Goal: Task Accomplishment & Management: Manage account settings

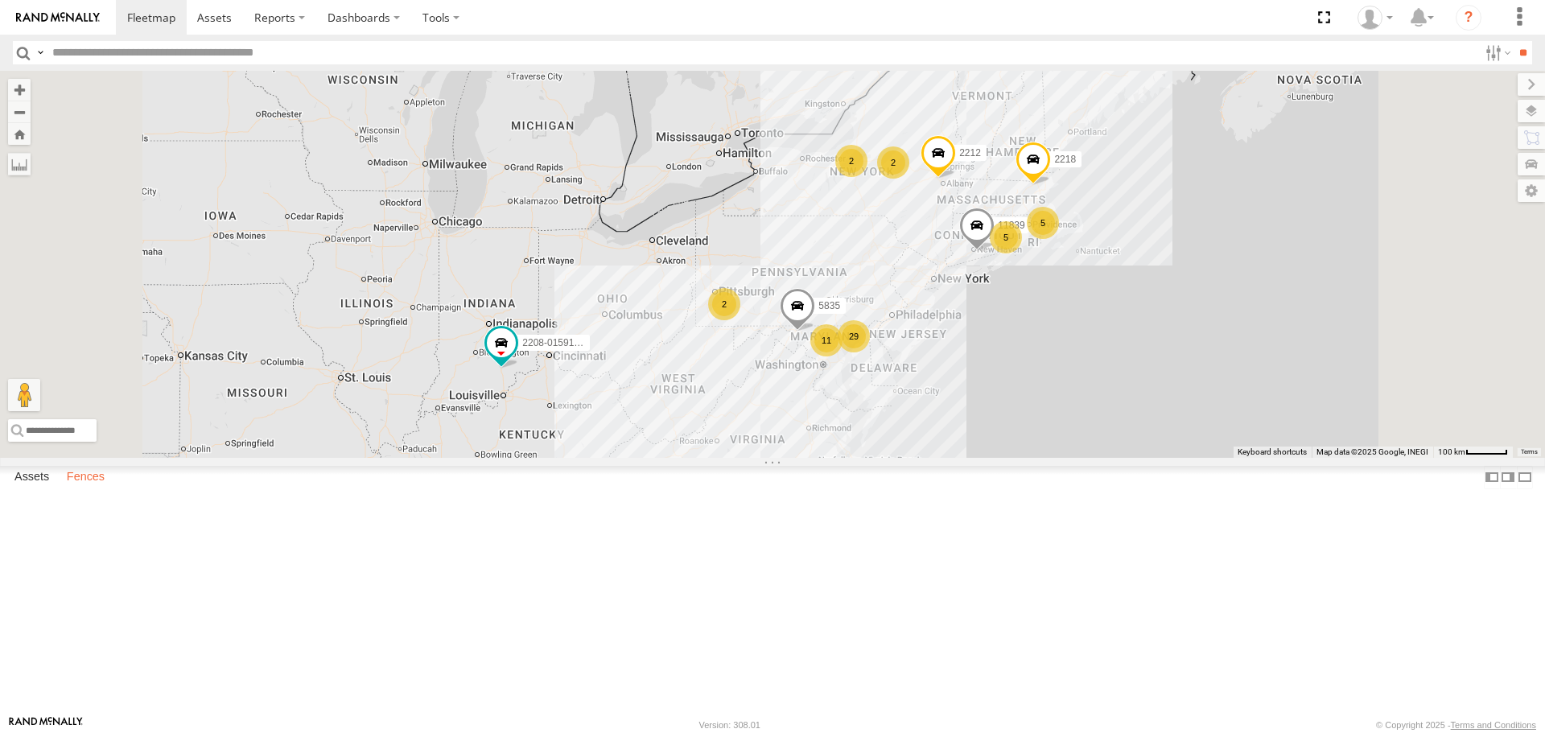
click at [84, 489] on label "Fences" at bounding box center [86, 478] width 54 height 23
click at [0, 0] on div "[PERSON_NAME], MD - Mattress" at bounding box center [0, 0] width 0 height 0
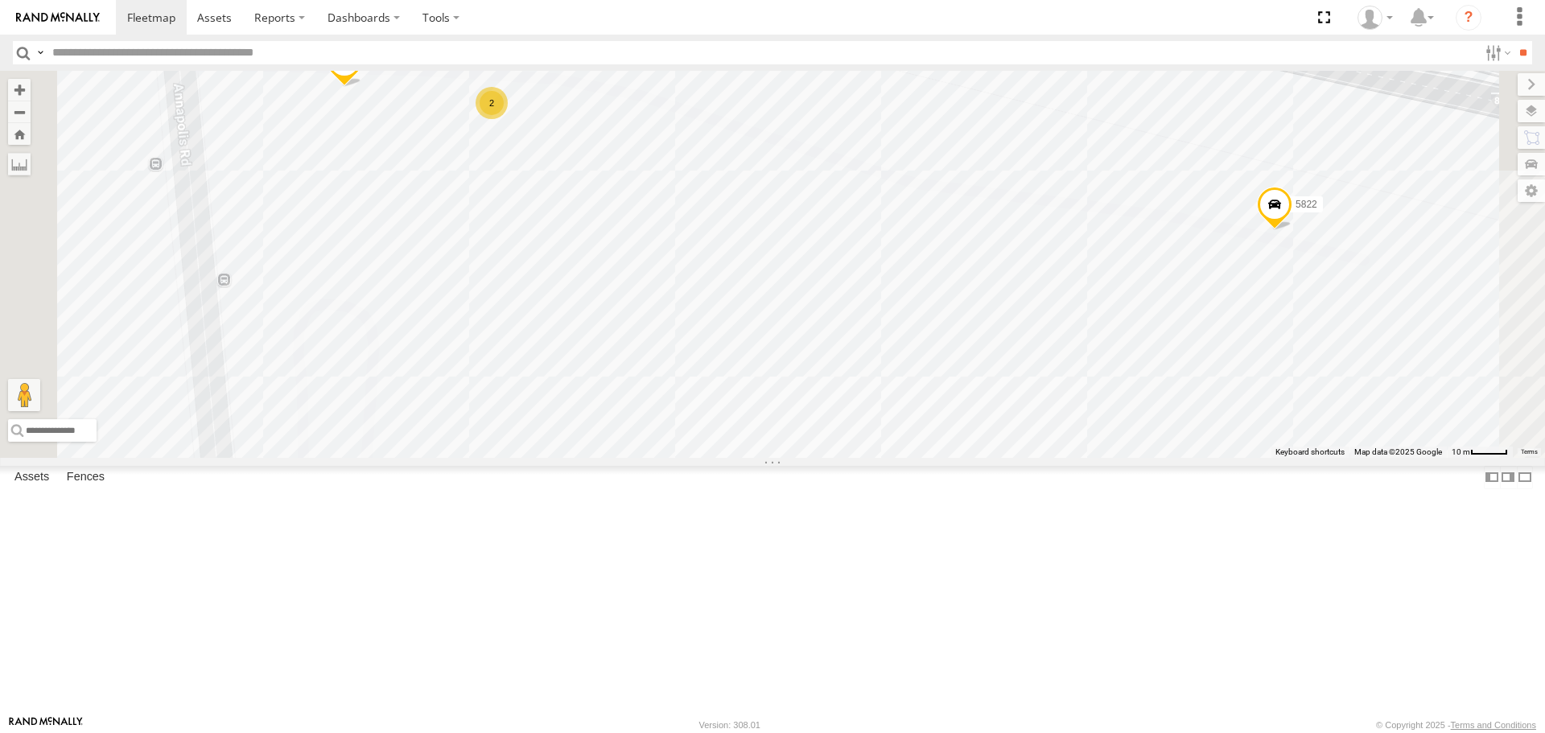
click at [833, 286] on div "11835 5822 11840 2 2203" at bounding box center [772, 264] width 1545 height 386
click at [558, 139] on label at bounding box center [532, 133] width 52 height 11
click at [0, 0] on label "×" at bounding box center [0, 0] width 0 height 0
click at [26, 489] on label "Assets" at bounding box center [31, 478] width 51 height 23
click at [0, 0] on div "2214" at bounding box center [0, 0] width 0 height 0
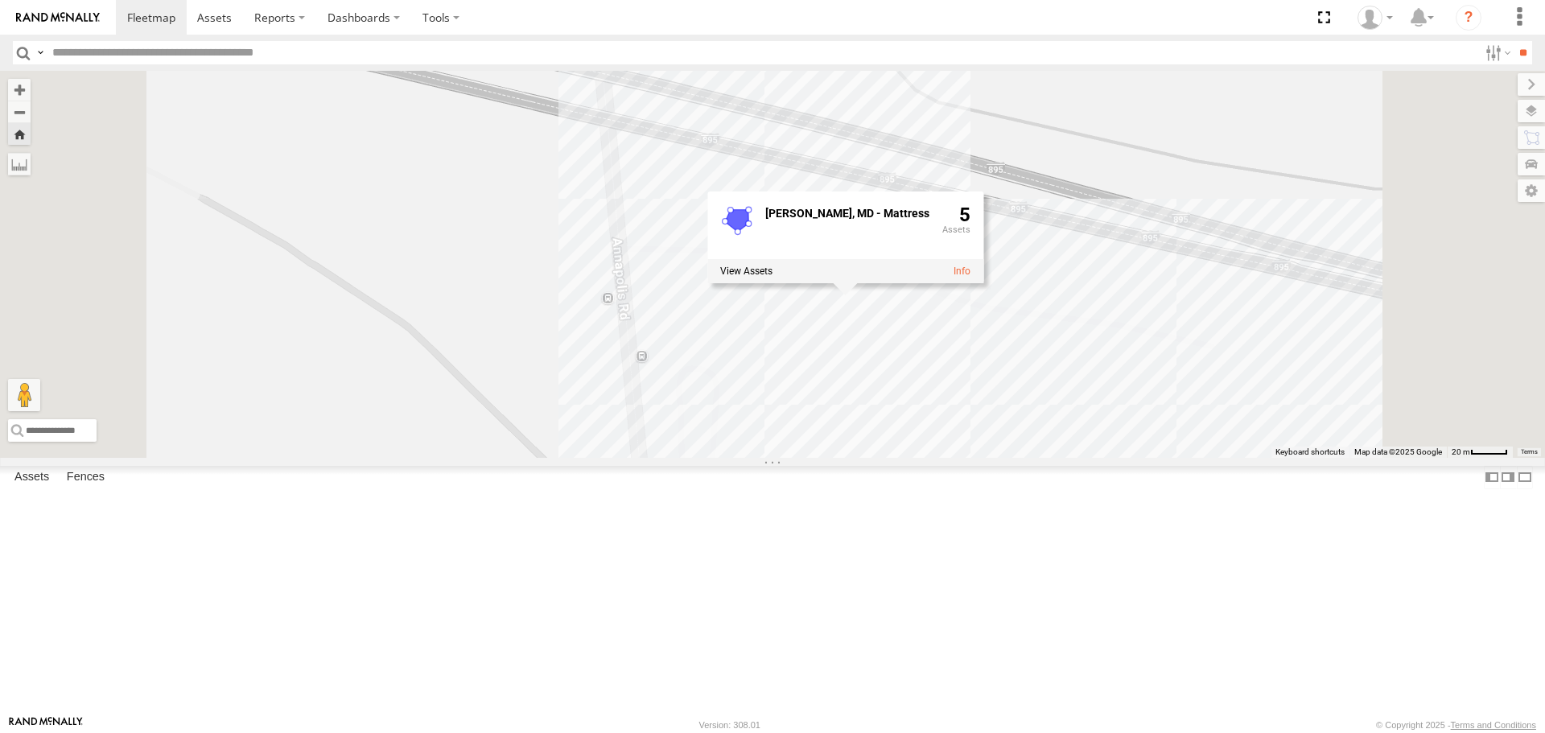
click at [1041, 457] on div "2214 Lansdowne, MD - Mattress 5" at bounding box center [772, 264] width 1545 height 386
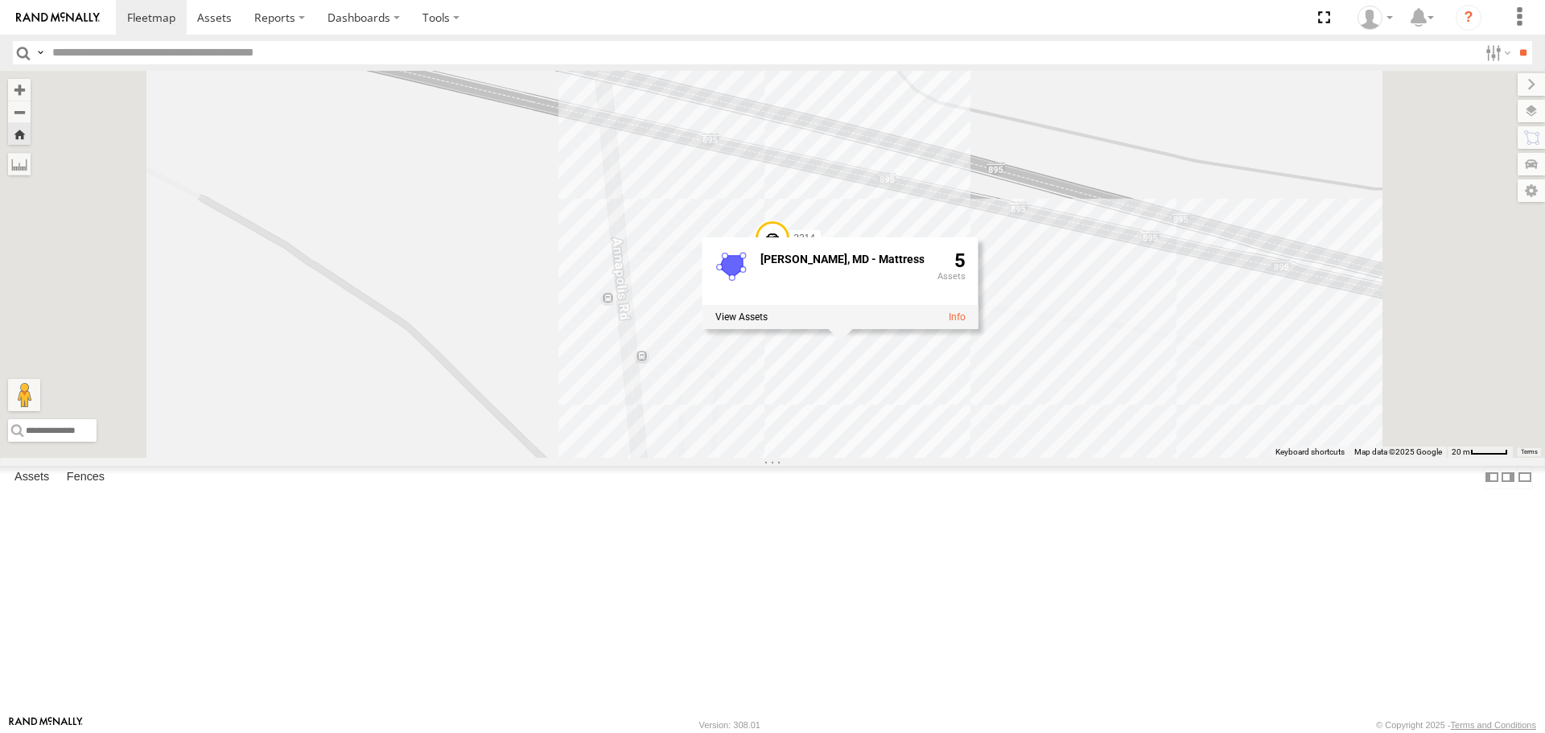
scroll to position [2066, 0]
click at [197, 47] on input "text" at bounding box center [762, 52] width 1432 height 23
click at [1514, 41] on input "**" at bounding box center [1523, 52] width 19 height 23
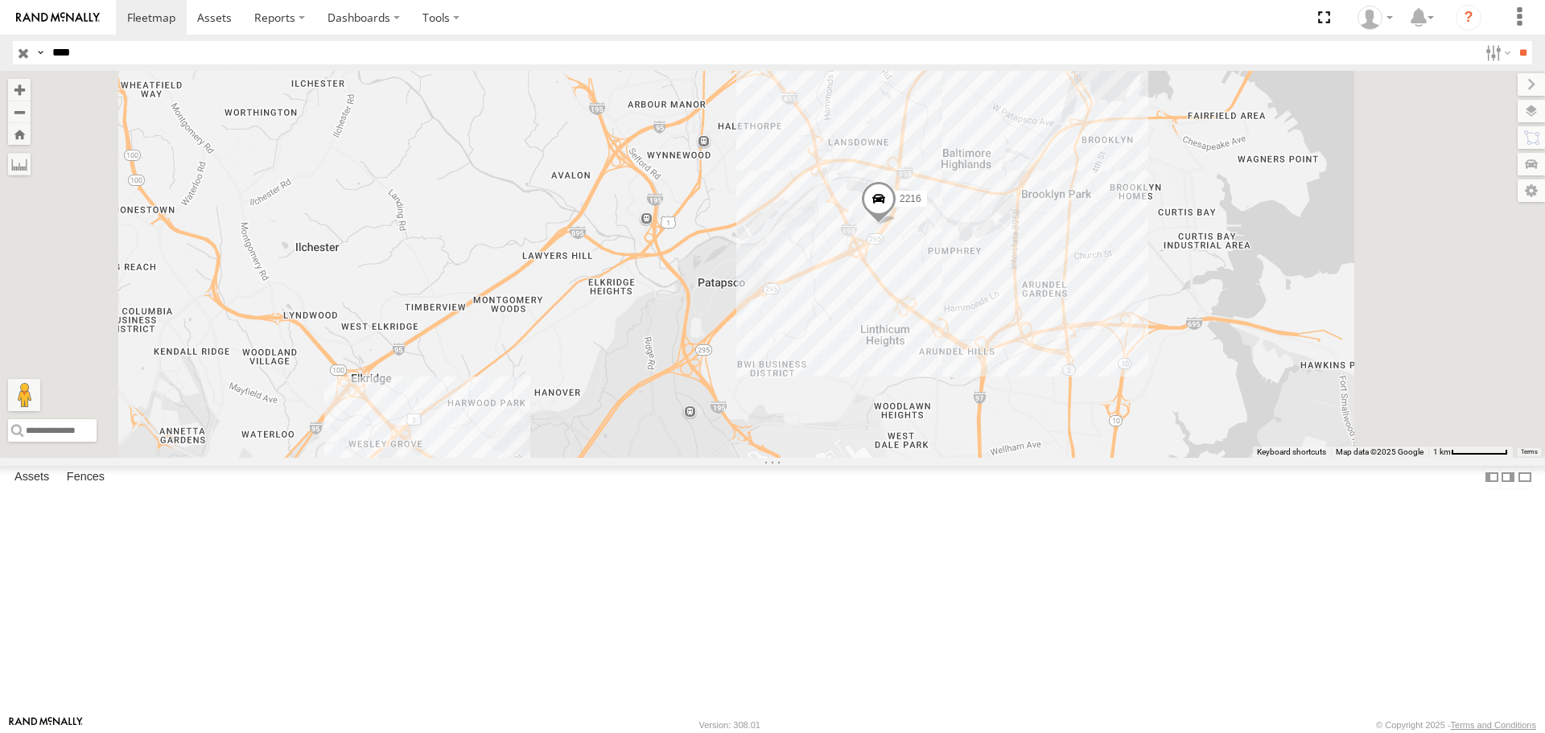
click at [1153, 322] on div "2216" at bounding box center [772, 264] width 1545 height 386
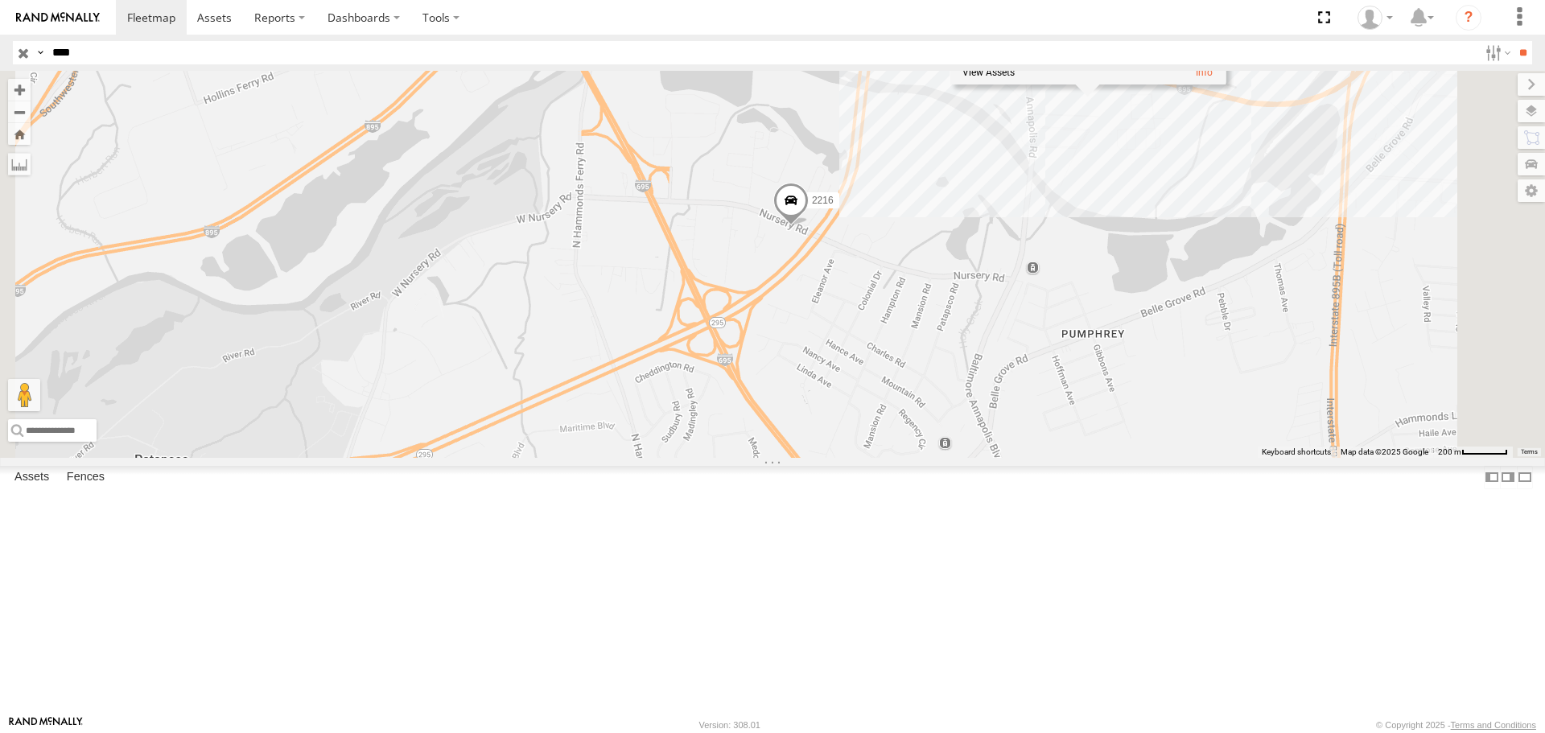
click at [809, 226] on span at bounding box center [790, 204] width 35 height 43
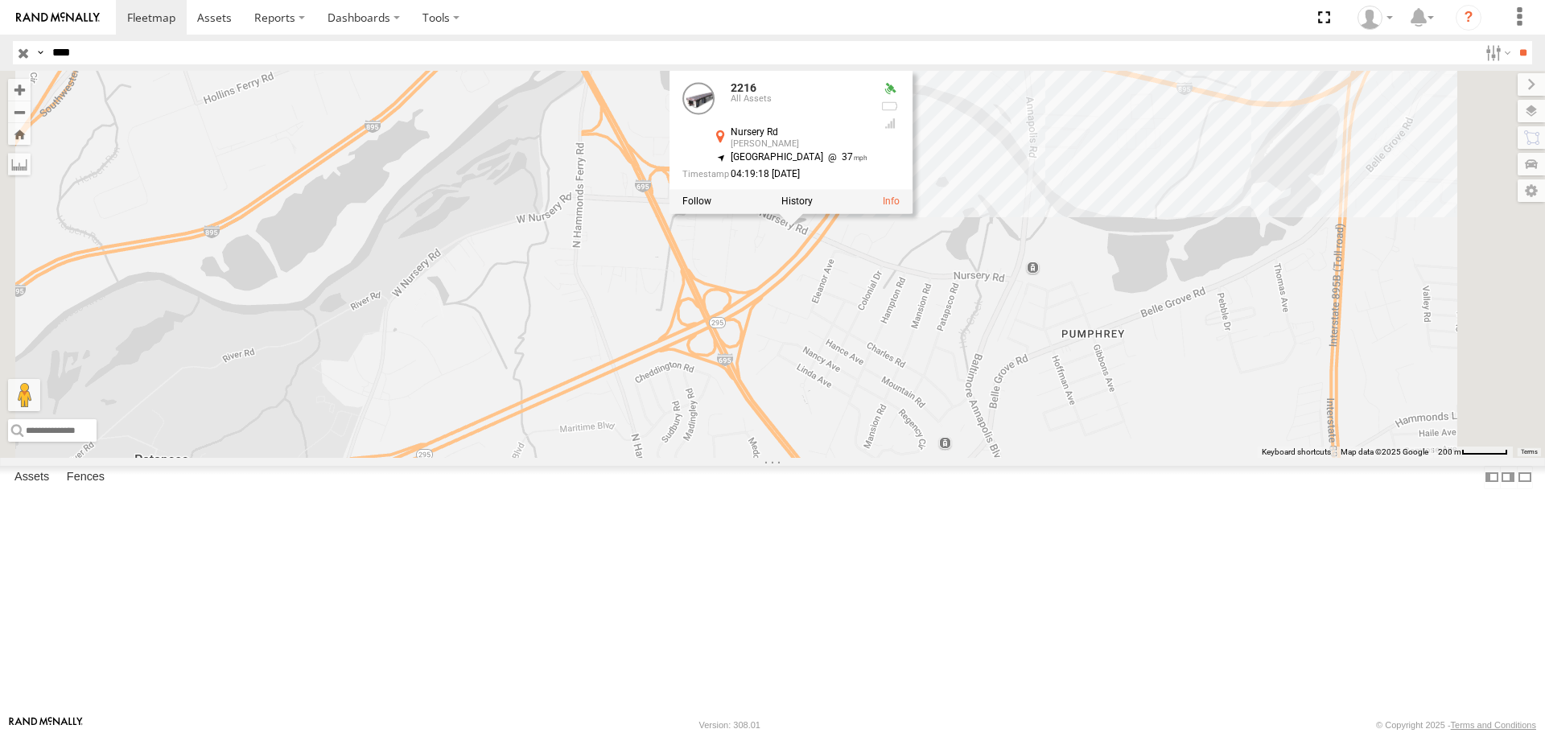
click at [1007, 414] on div "2216 2216 All Assets Nursery Rd Pumphrey 39.22338 , -76.65419 South East 37 04:…" at bounding box center [772, 264] width 1545 height 386
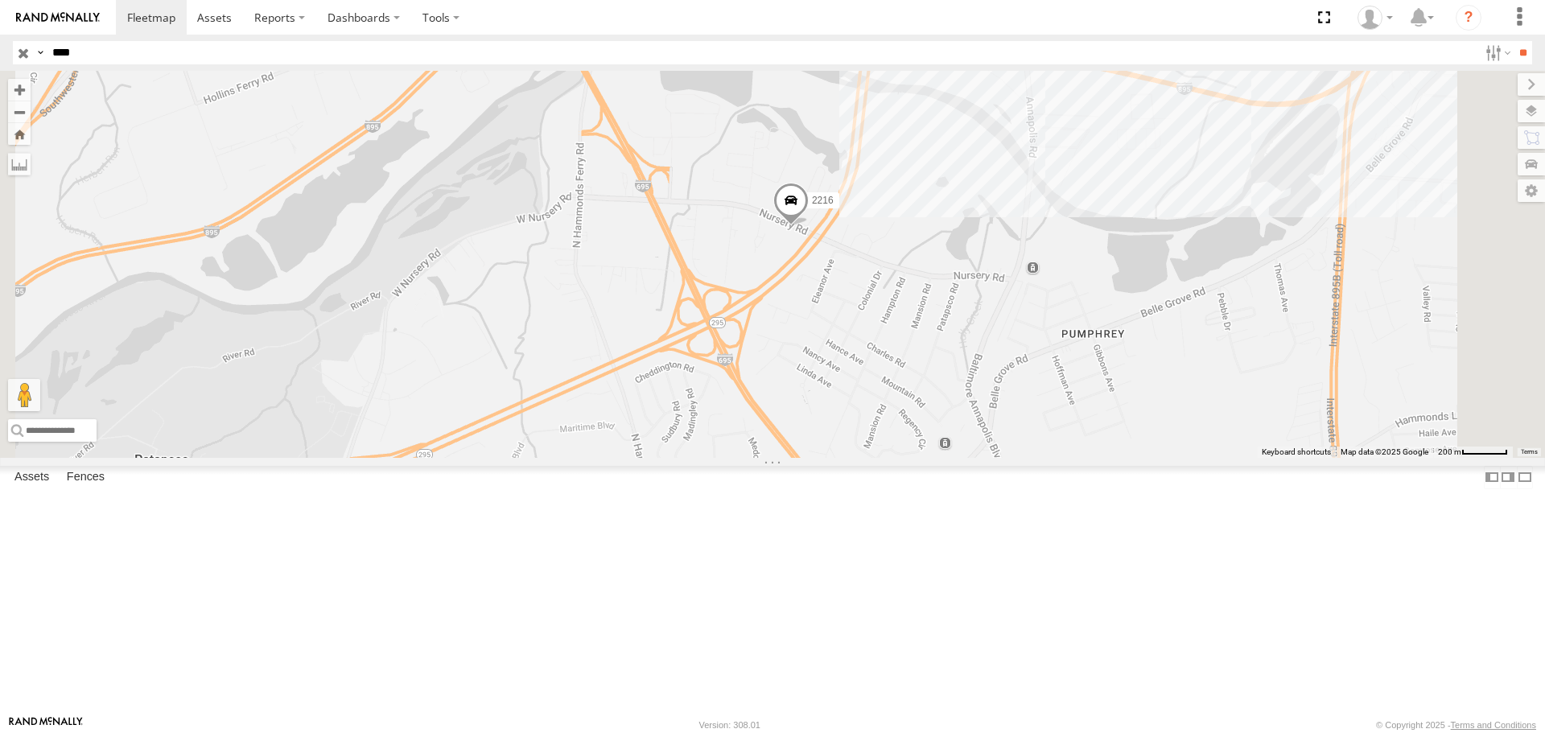
click at [175, 47] on input "****" at bounding box center [762, 52] width 1432 height 23
type input "*"
type input "*****"
click at [1514, 41] on input "**" at bounding box center [1523, 52] width 19 height 23
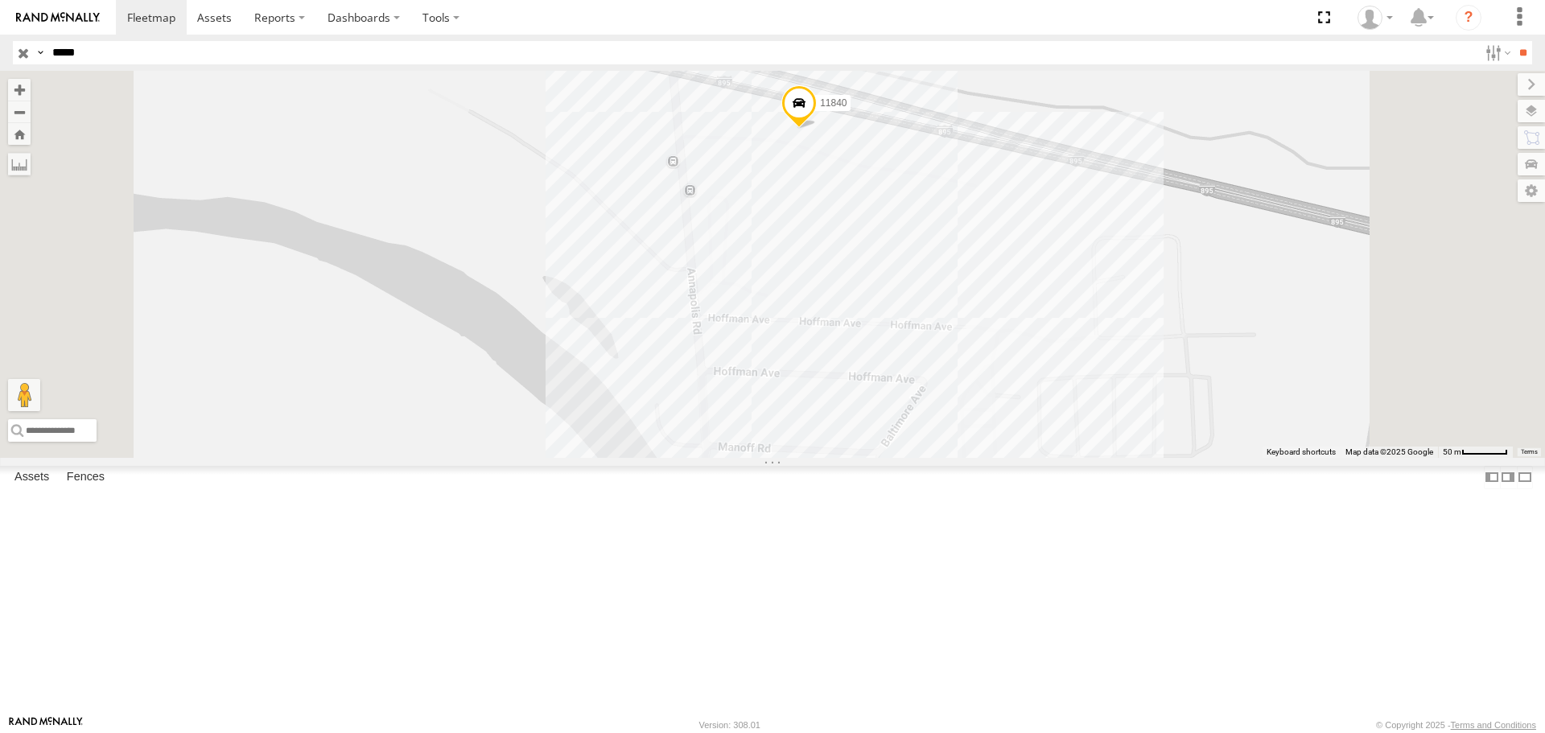
click at [984, 279] on div "11840" at bounding box center [772, 264] width 1545 height 386
click at [803, 378] on div "11840 Lansdowne, MD - Mattress 5" at bounding box center [772, 264] width 1545 height 386
click at [817, 130] on span at bounding box center [798, 107] width 35 height 43
click at [826, 339] on div "11840 11840 All Assets Harbor Tunnel Thwy Halethorpe 39.22995 , -76.63999 0 16:…" at bounding box center [772, 264] width 1545 height 386
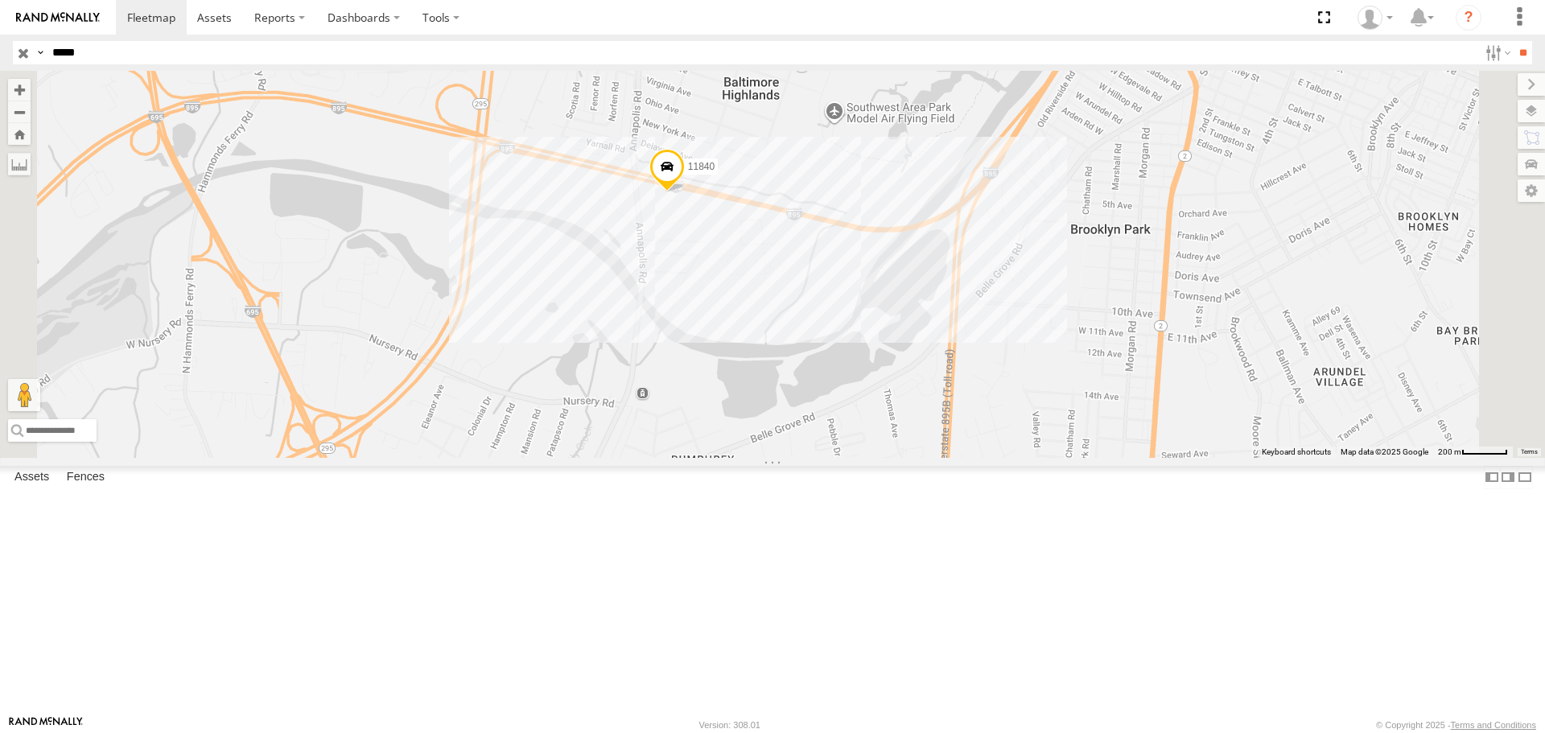
click at [17, 45] on input "button" at bounding box center [23, 52] width 21 height 23
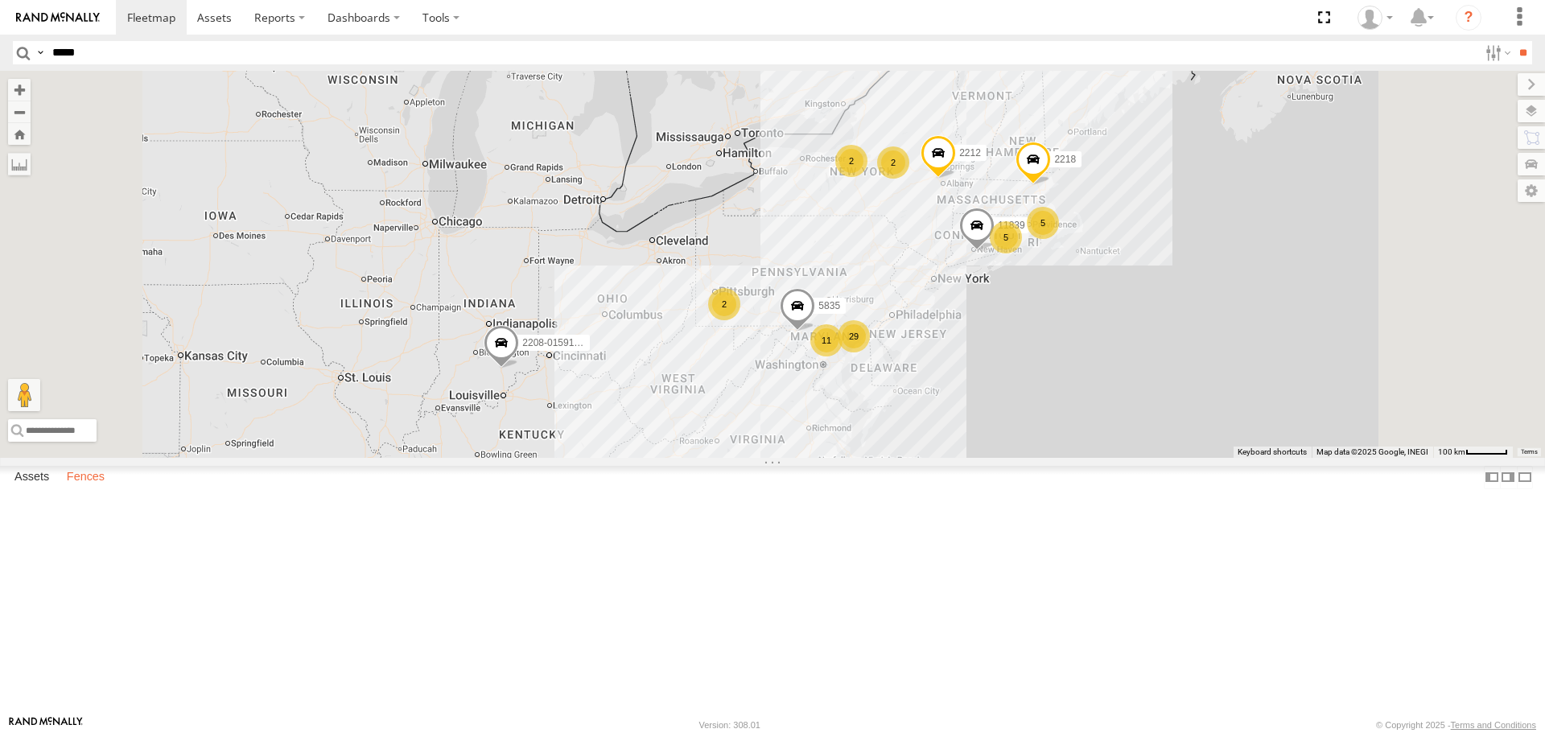
click at [77, 489] on label "Fences" at bounding box center [86, 478] width 54 height 23
click at [99, 489] on label "Fences" at bounding box center [86, 478] width 54 height 23
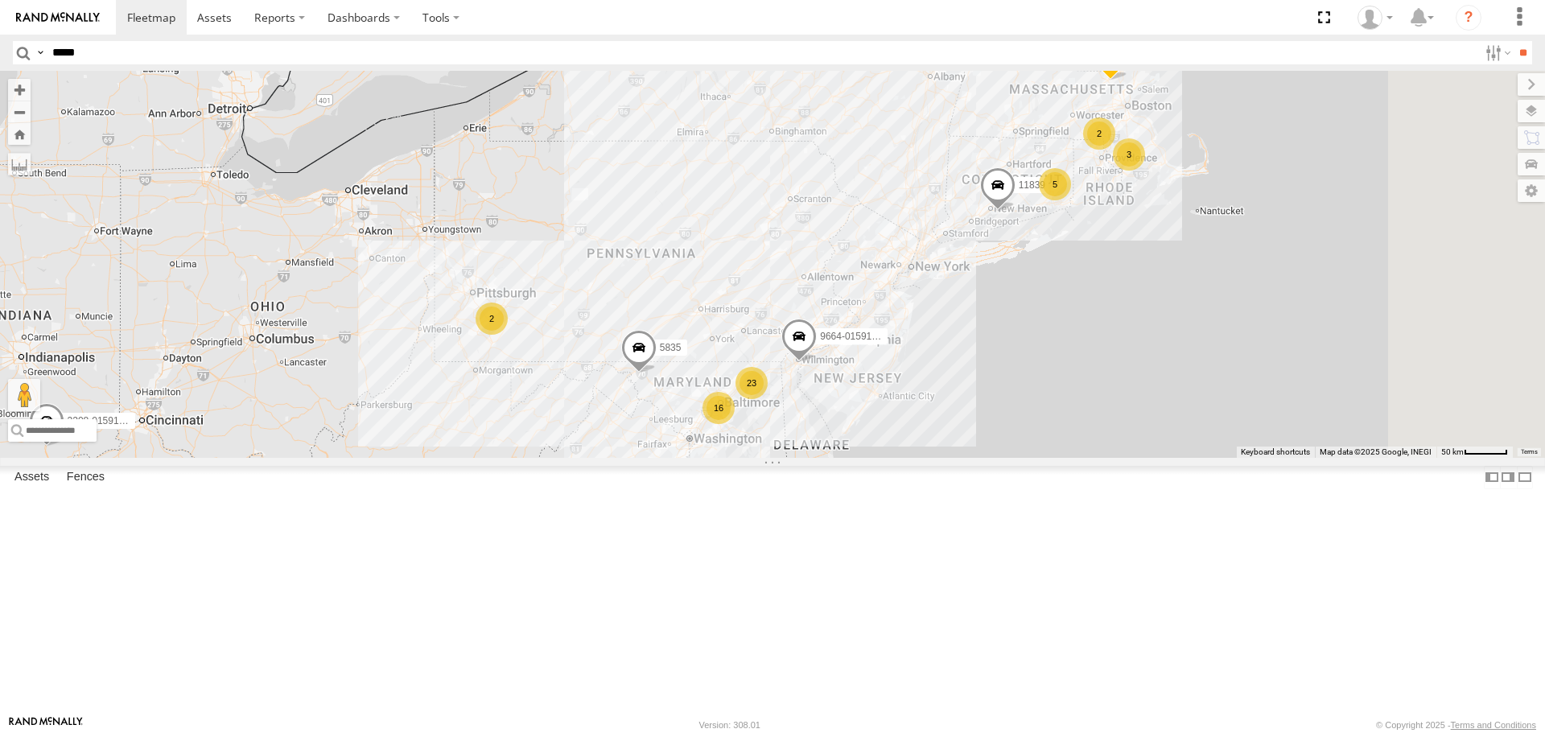
drag, startPoint x: 1379, startPoint y: 237, endPoint x: 1241, endPoint y: 284, distance: 146.1
click at [1241, 284] on div "2208-015910002284753 11839 2212 5835 2218 2 23 16 5 3 2 2 9664-015910002288309 2" at bounding box center [772, 264] width 1545 height 386
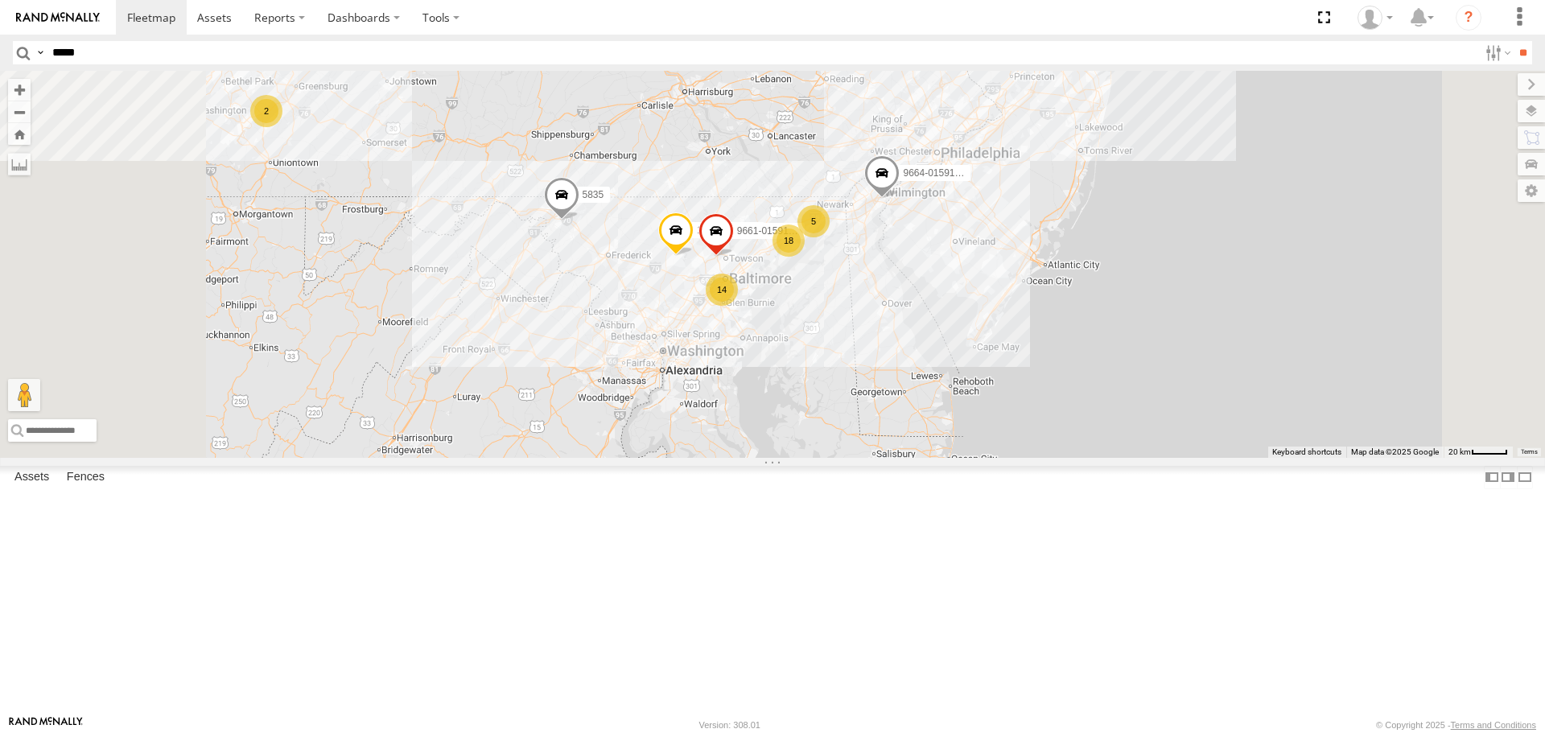
drag, startPoint x: 829, startPoint y: 612, endPoint x: 872, endPoint y: 465, distance: 152.8
click at [872, 457] on div "2208-015910002284753 11839 2212 5835 2218 9664-015910002288309 18 14 5 5 12062-…" at bounding box center [772, 264] width 1545 height 386
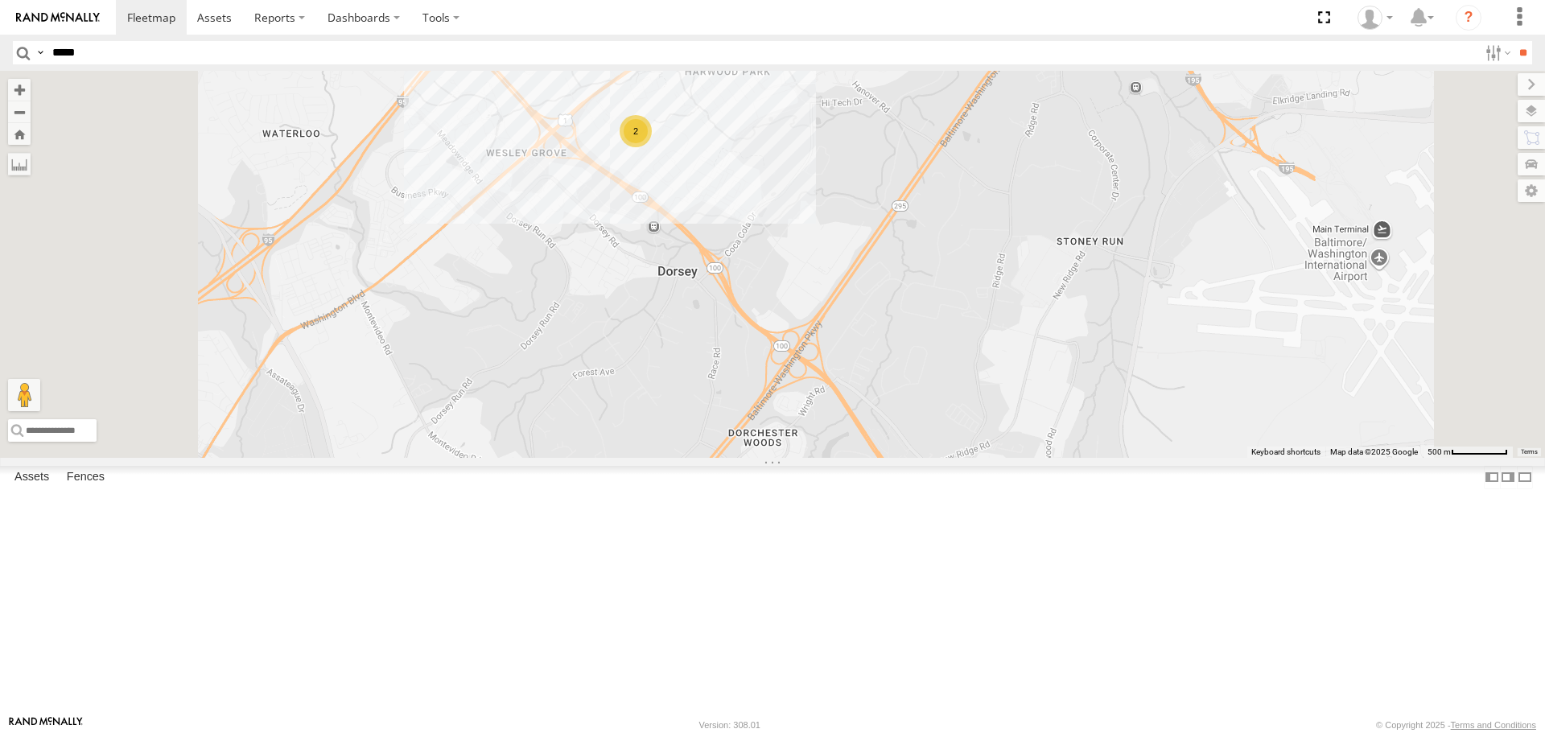
click at [841, 295] on div "2208-015910002284753 11839 2212 5835 2218 9664-015910002288309 12062-0159100025…" at bounding box center [772, 264] width 1545 height 386
click at [593, 148] on label at bounding box center [567, 142] width 52 height 11
click at [0, 0] on label "×" at bounding box center [0, 0] width 0 height 0
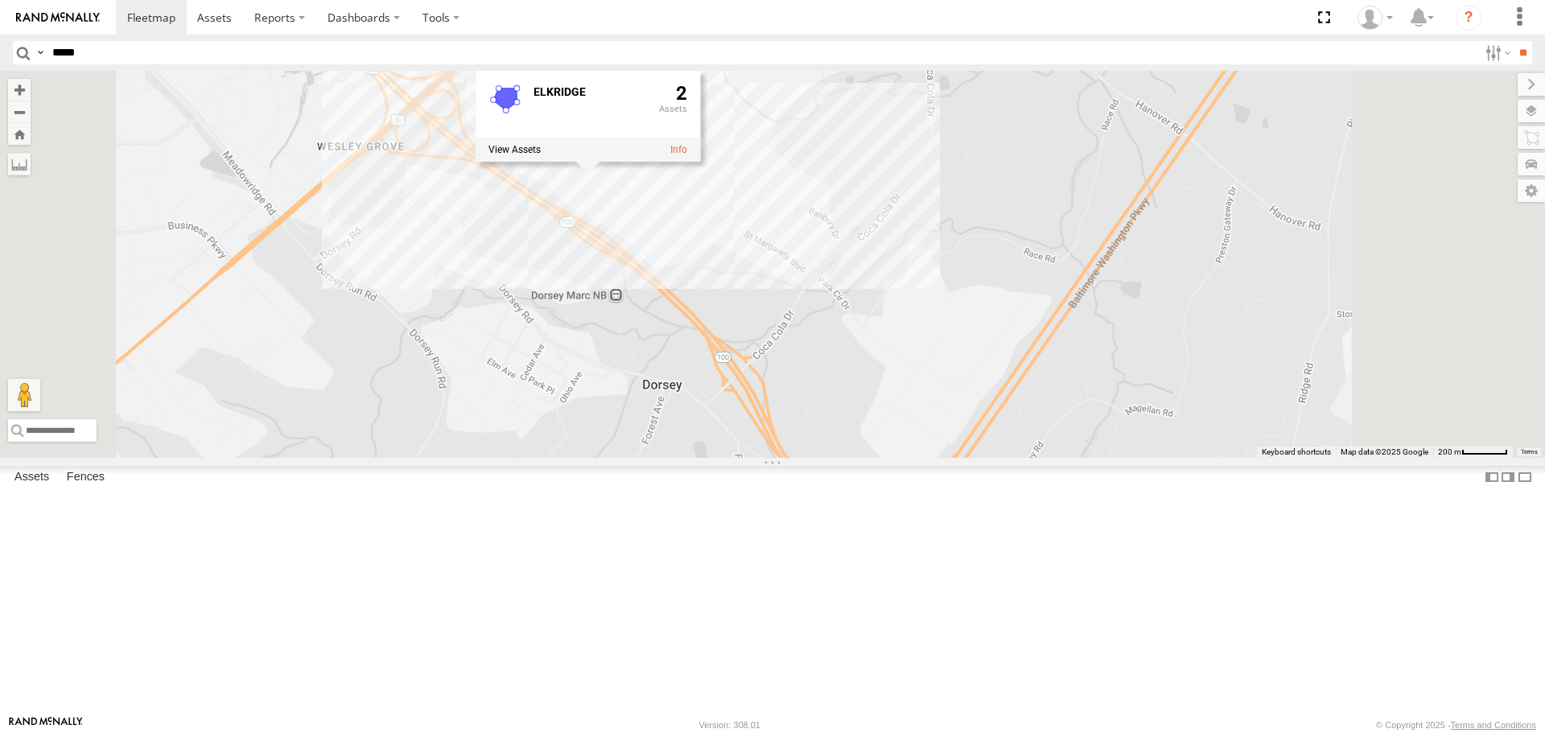
click at [929, 356] on div "2208-015910002284753 11839 2212 5835 2218 9664-015910002288309 12062-0159100025…" at bounding box center [772, 264] width 1545 height 386
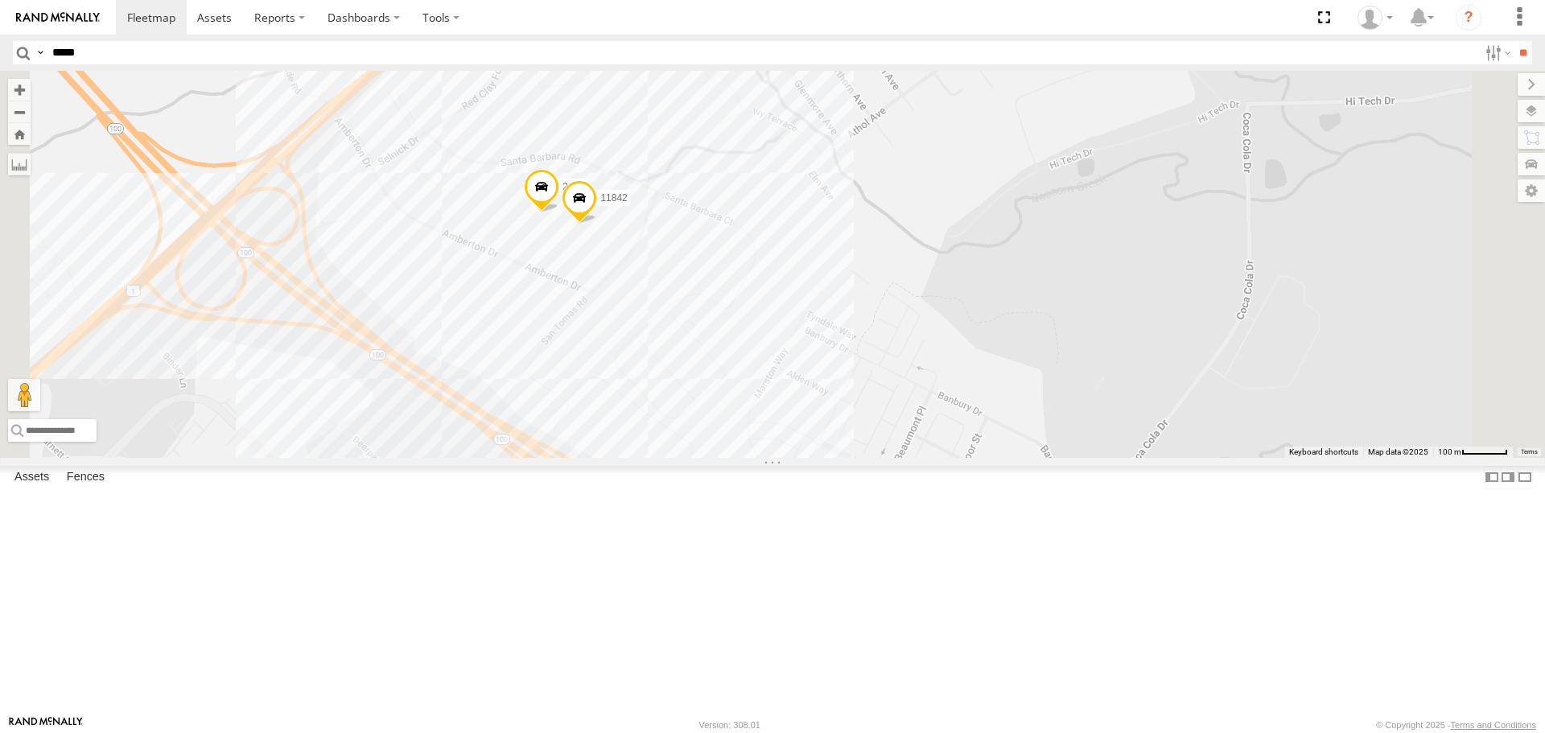
drag, startPoint x: 801, startPoint y: 291, endPoint x: 791, endPoint y: 439, distance: 148.4
click at [791, 439] on div "2208-015910002284753 11839 2212 5835 2218 9664-015910002288309 12062-0159100025…" at bounding box center [772, 264] width 1545 height 386
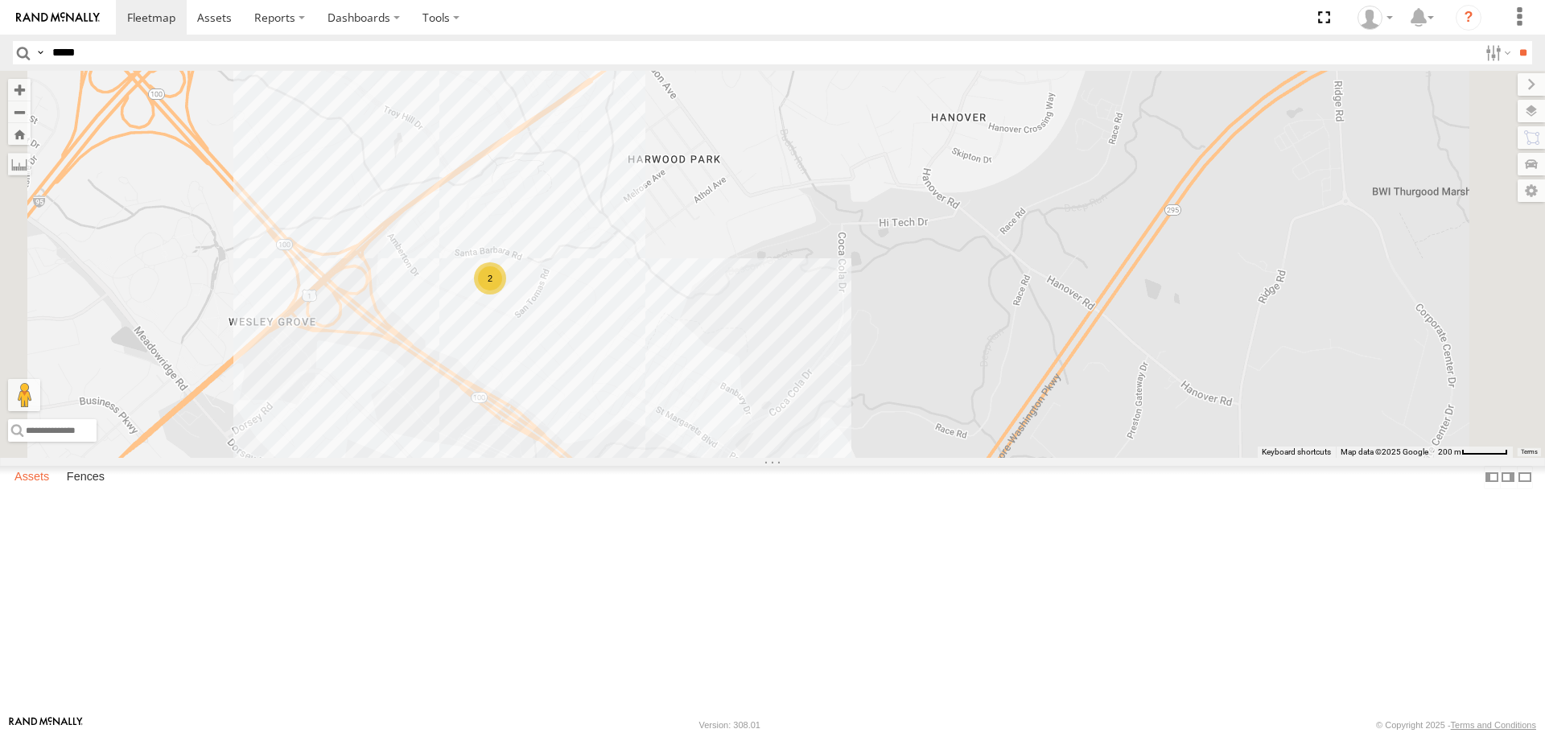
click at [34, 489] on label "Assets" at bounding box center [31, 478] width 51 height 23
click at [86, 489] on label "Fences" at bounding box center [86, 478] width 54 height 23
click at [12, 489] on label "Assets" at bounding box center [31, 478] width 51 height 23
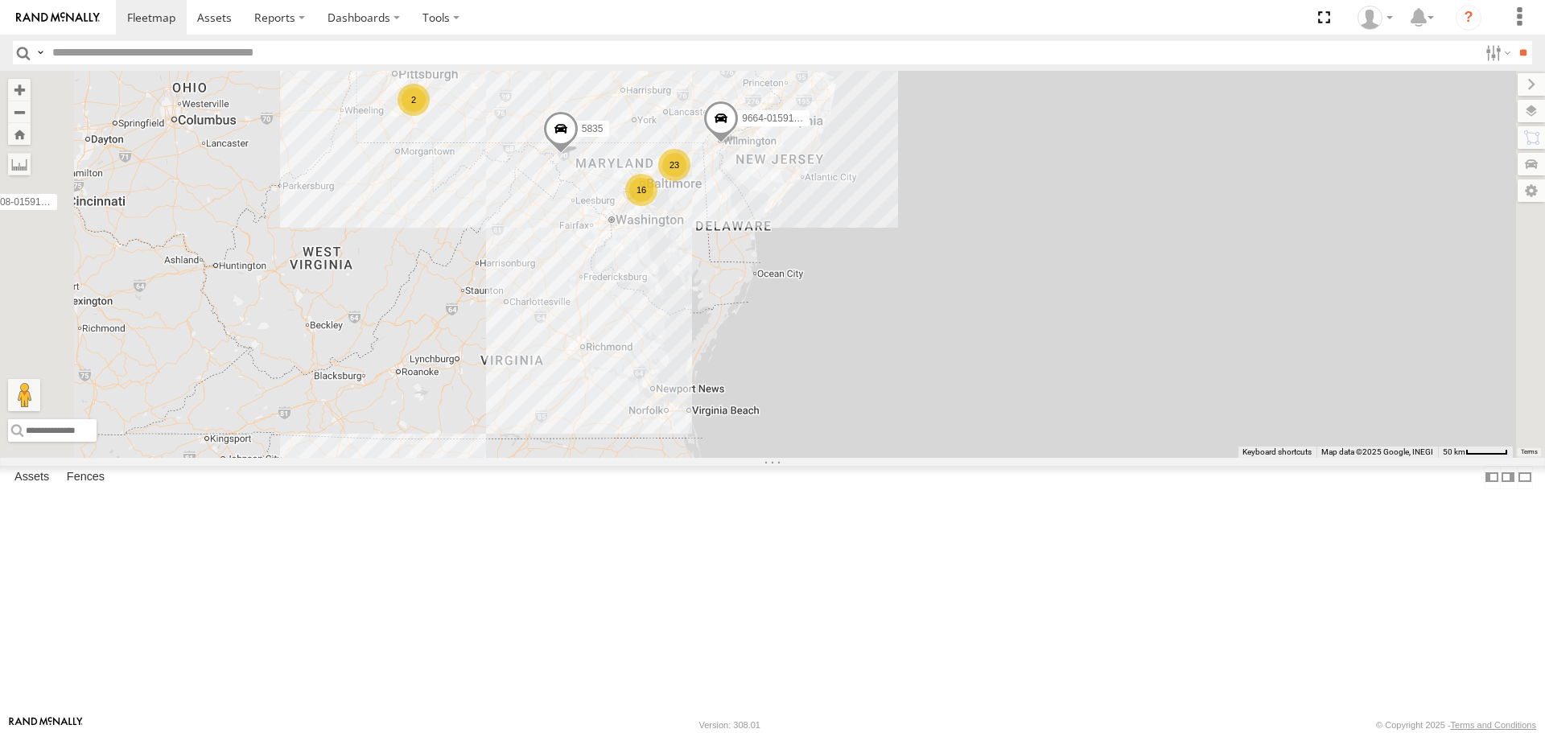
drag, startPoint x: 903, startPoint y: 375, endPoint x: 961, endPoint y: 446, distance: 91.5
click at [961, 446] on div "2208-015910002284753 11839 2212 5835 2218 23 16 2 9664-015910002288309" at bounding box center [772, 264] width 1545 height 386
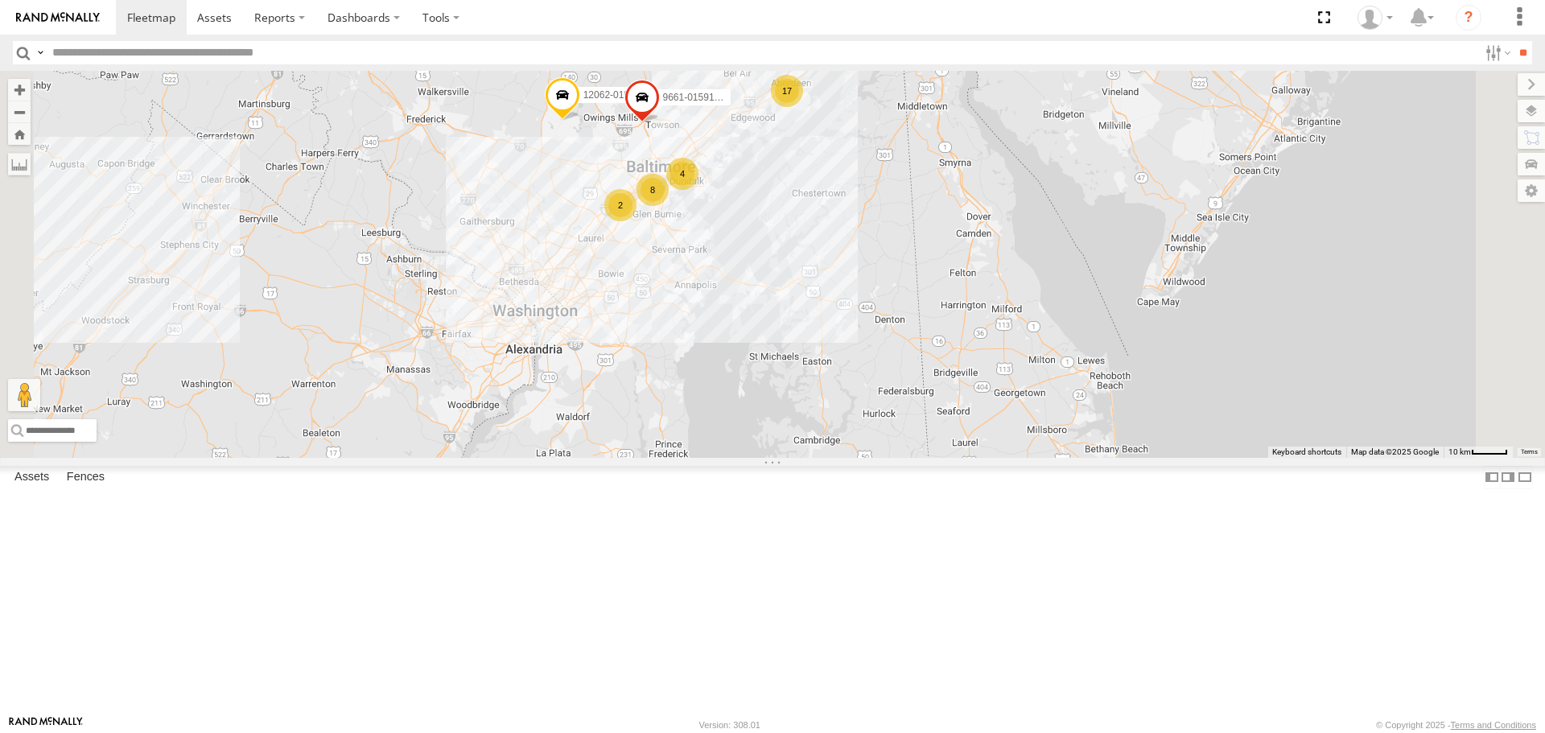
drag, startPoint x: 801, startPoint y: 343, endPoint x: 811, endPoint y: 436, distance: 93.8
click at [811, 436] on div "2208-015910002284753 11839 2212 5835 2218 9664-015910002288309 12062-0159100025…" at bounding box center [772, 264] width 1545 height 386
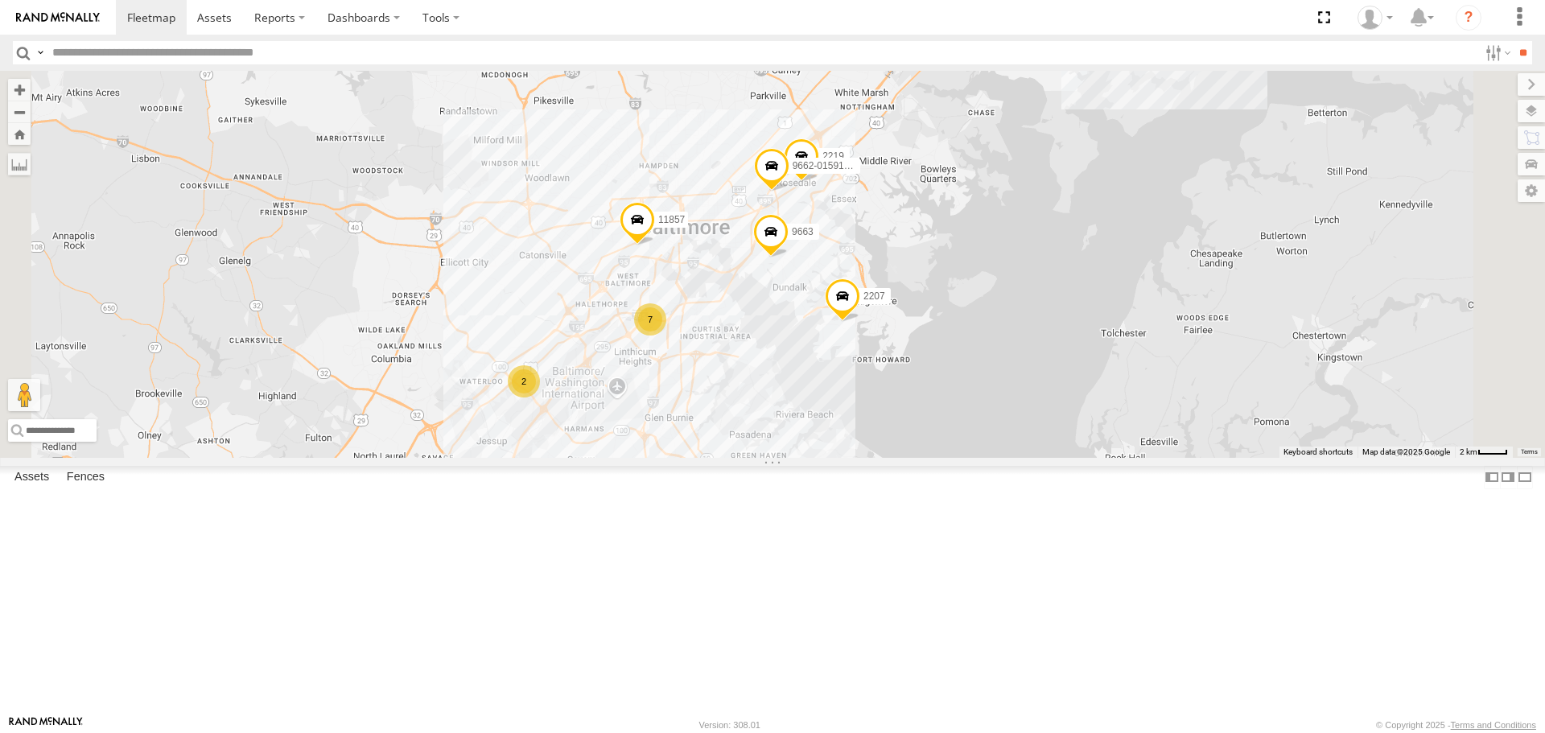
drag, startPoint x: 832, startPoint y: 406, endPoint x: 776, endPoint y: 545, distance: 149.4
click at [776, 457] on div "2208-015910002284753 11839 2212 5835 2218 9664-015910002288309 12062-0159100025…" at bounding box center [772, 264] width 1545 height 386
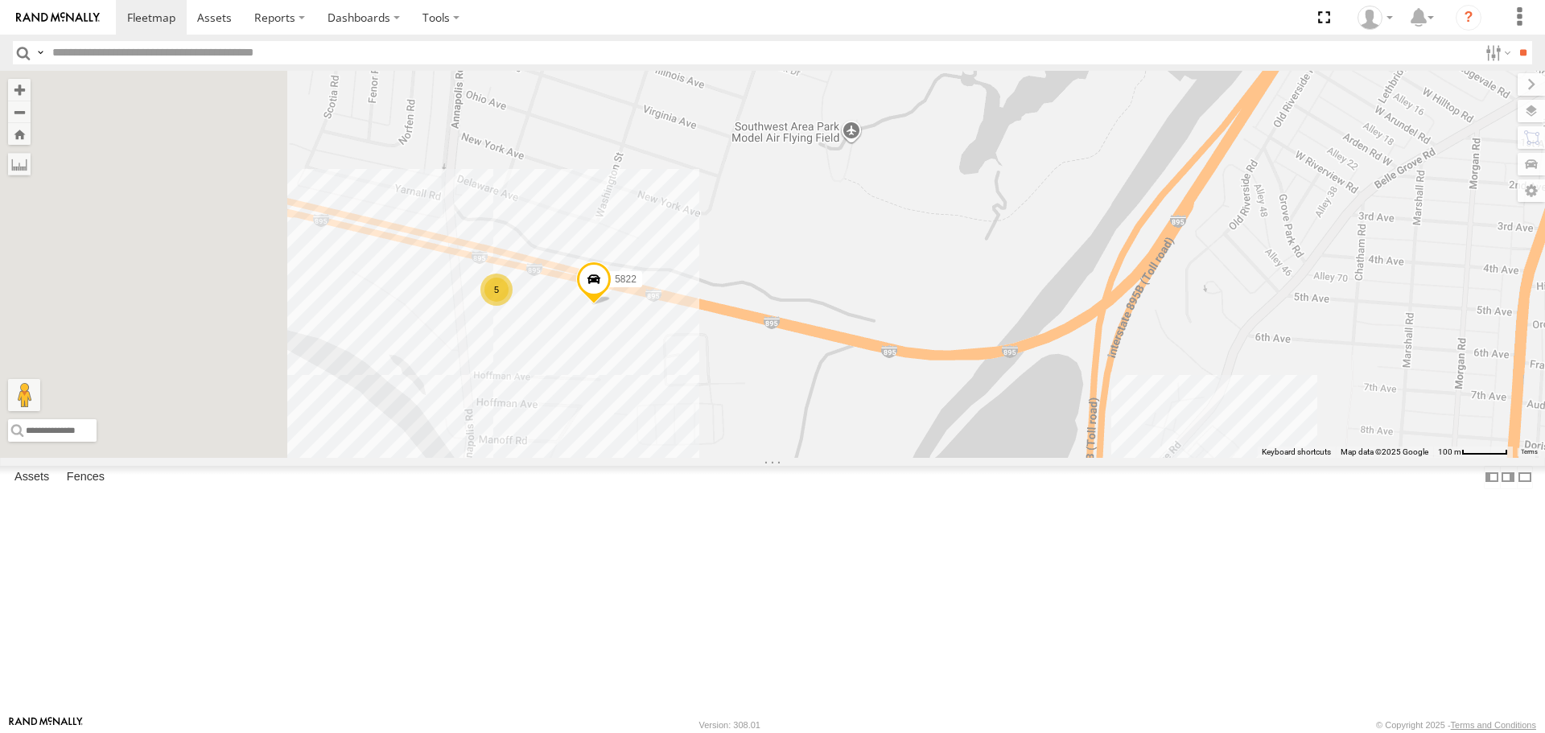
drag, startPoint x: 587, startPoint y: 468, endPoint x: 862, endPoint y: 484, distance: 274.9
click at [862, 457] on div "2208-015910002284753 11839 2212 5835 2218 9664-015910002288309 12062-0159100025…" at bounding box center [772, 264] width 1545 height 386
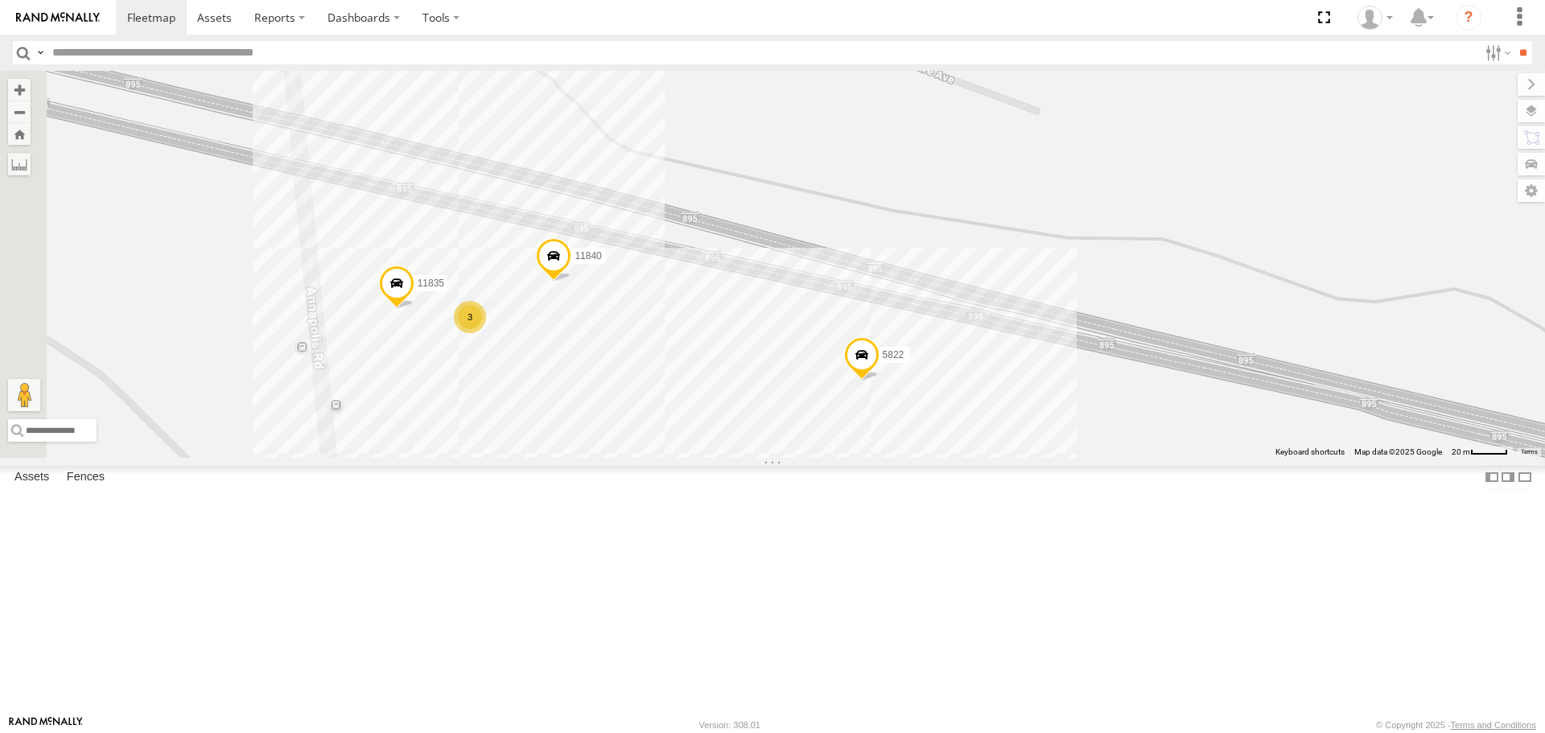
drag, startPoint x: 770, startPoint y: 496, endPoint x: 836, endPoint y: 522, distance: 71.1
click at [836, 457] on div "2208-015910002284753 11839 2212 5835 2218 9664-015910002288309 12062-0159100025…" at bounding box center [772, 264] width 1545 height 386
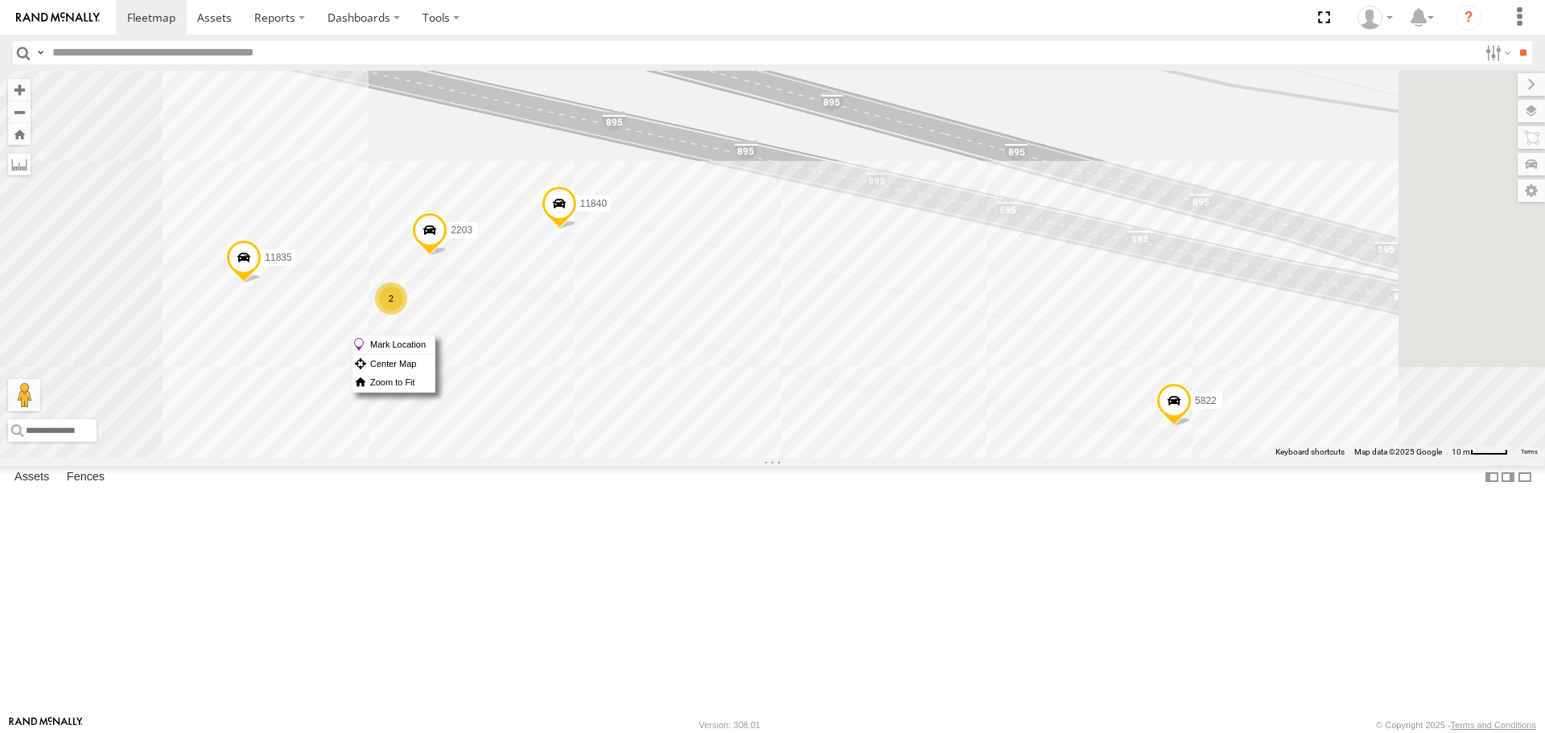
drag, startPoint x: 754, startPoint y: 335, endPoint x: 782, endPoint y: 304, distance: 41.6
click at [782, 304] on div "2208-015910002284753 11839 2212 5835 2218 9664-015910002288309 12062-0159100025…" at bounding box center [772, 264] width 1545 height 386
click at [577, 229] on span at bounding box center [559, 207] width 35 height 43
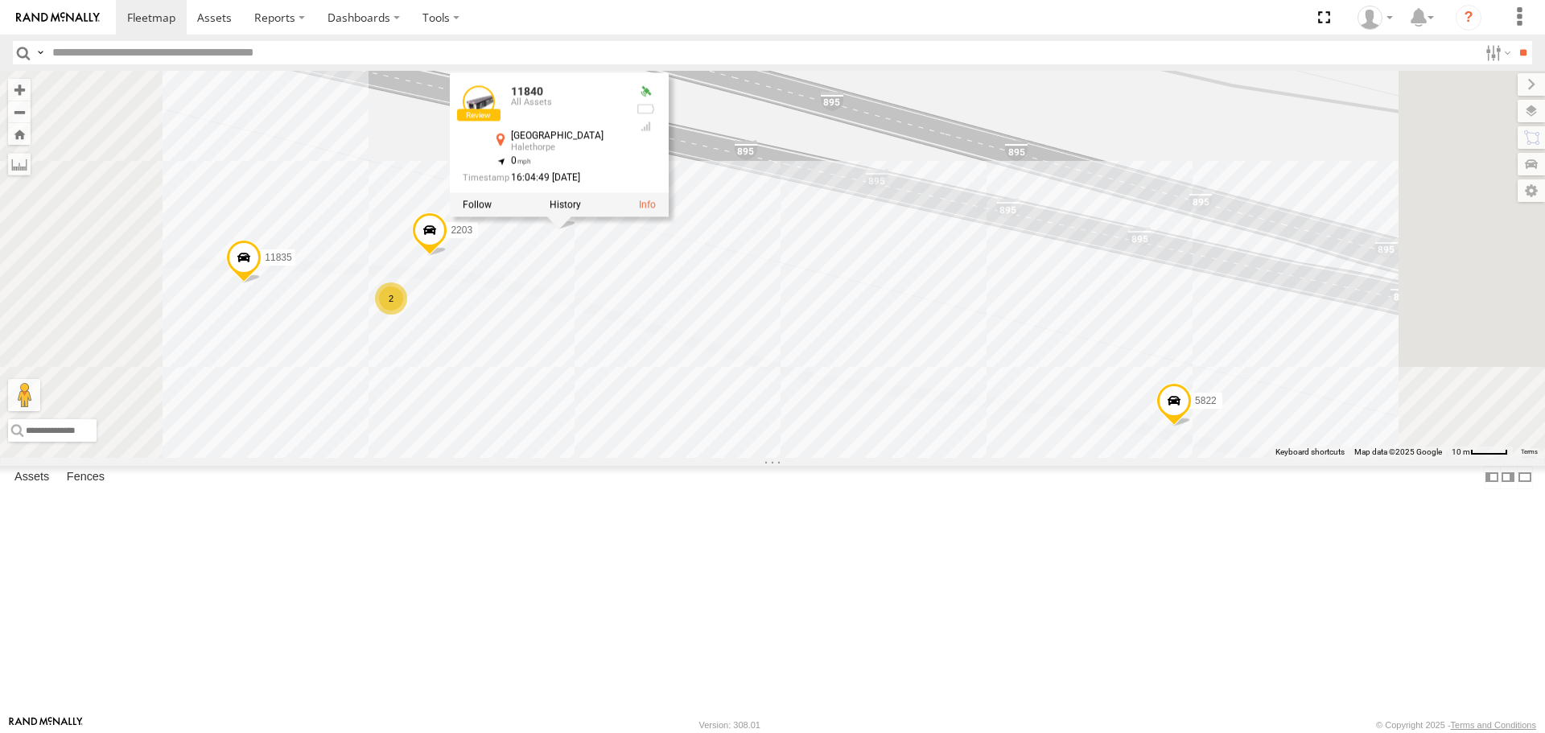
click at [581, 211] on label at bounding box center [565, 205] width 31 height 11
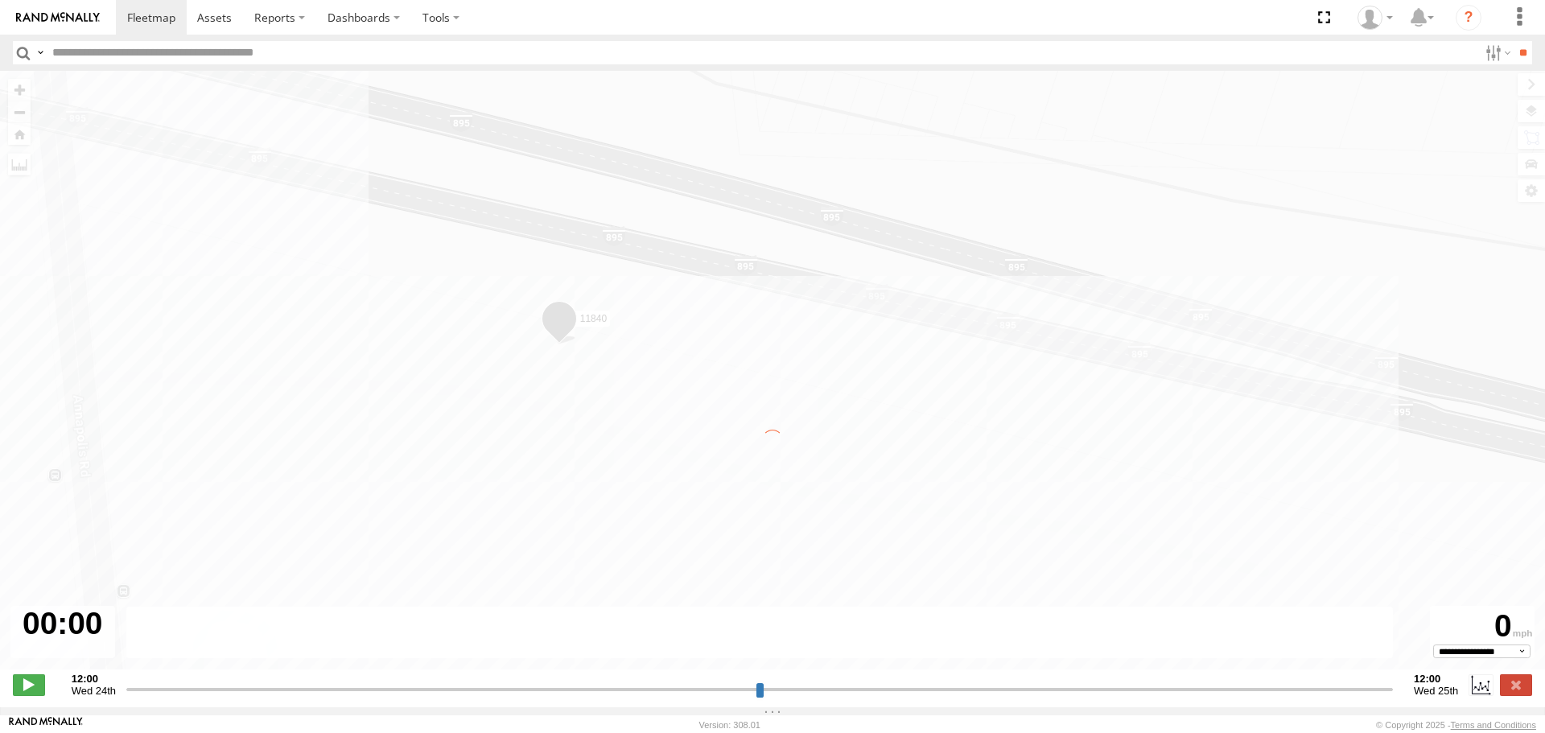
type input "**********"
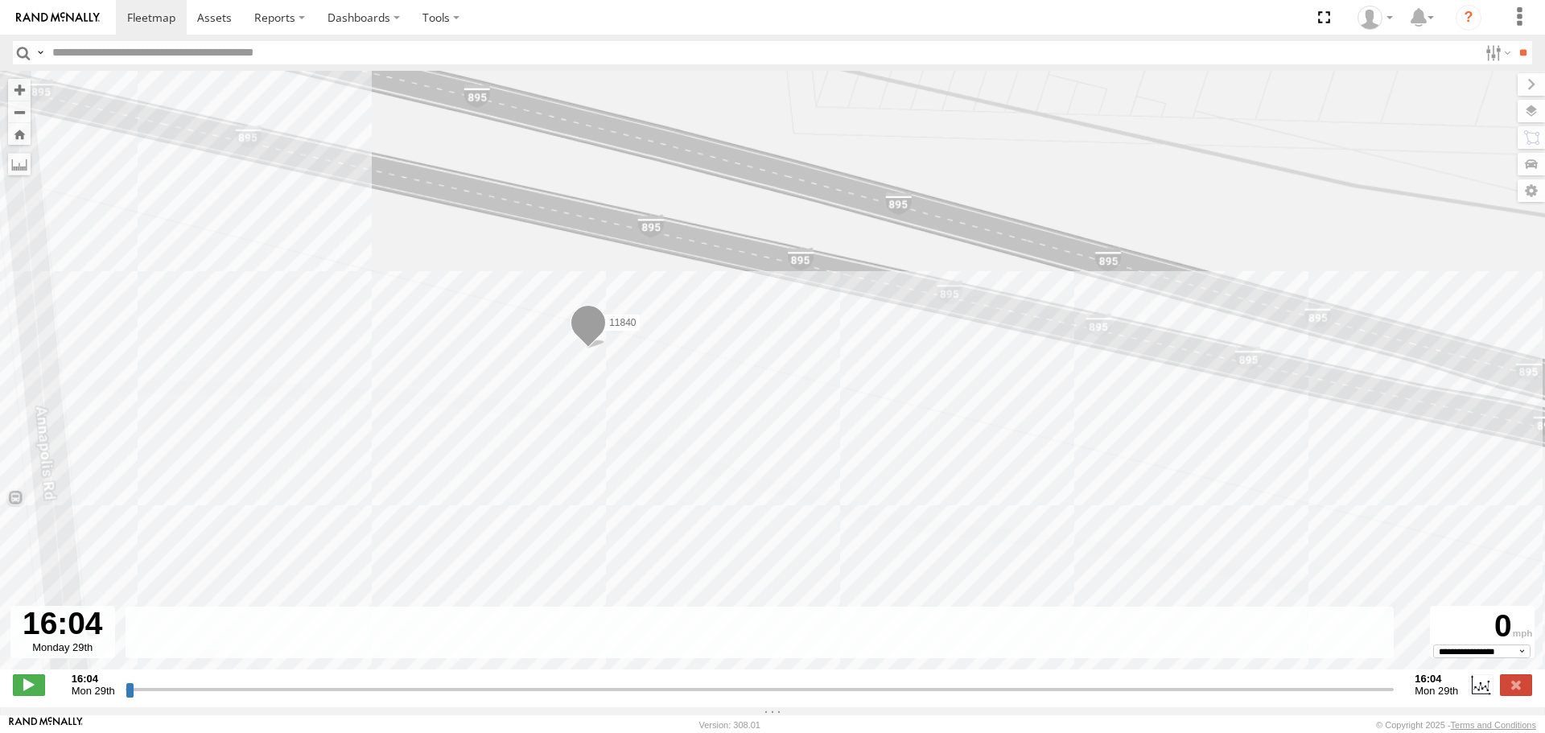
click at [837, 331] on div "11840" at bounding box center [772, 379] width 1545 height 616
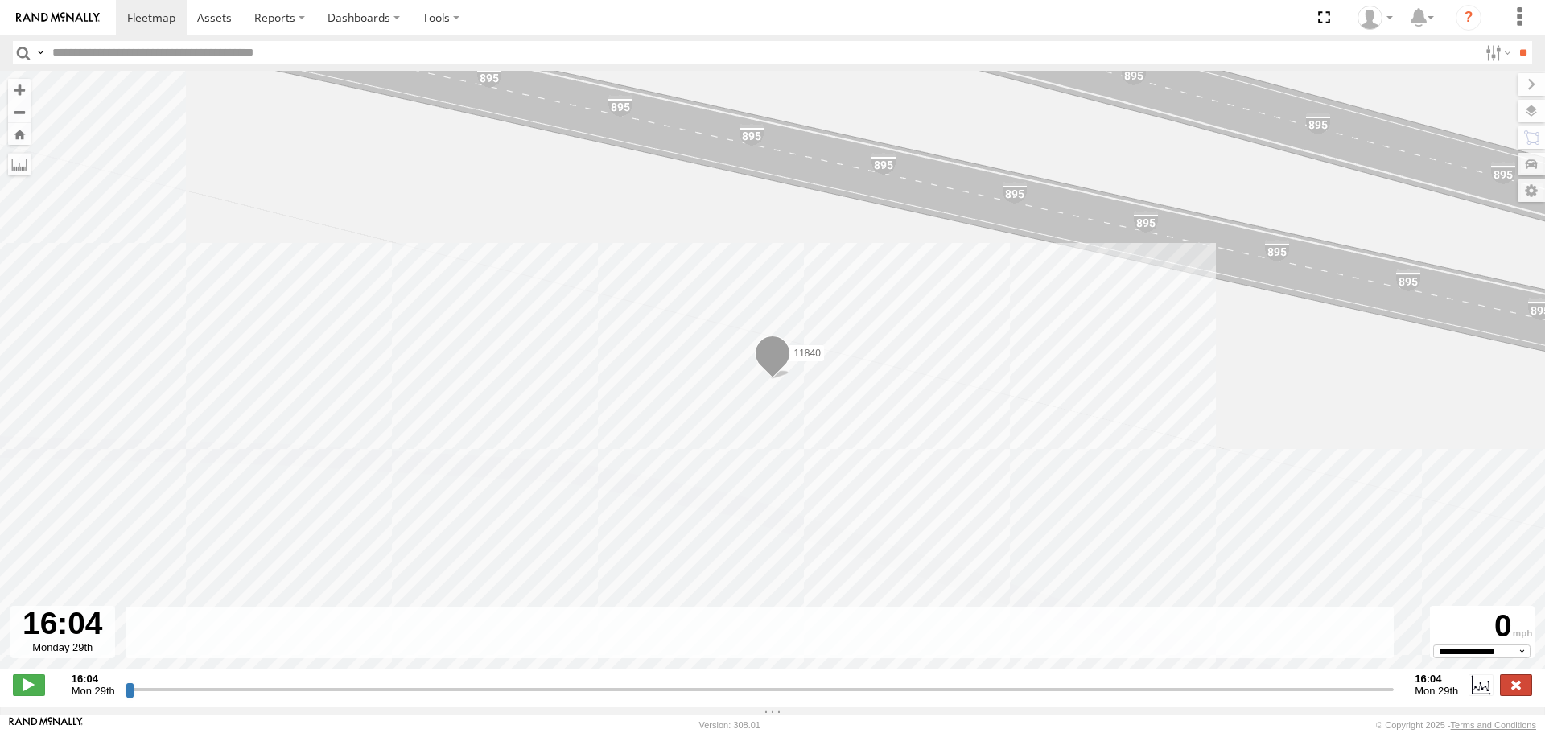
click at [1518, 692] on label at bounding box center [1516, 684] width 32 height 21
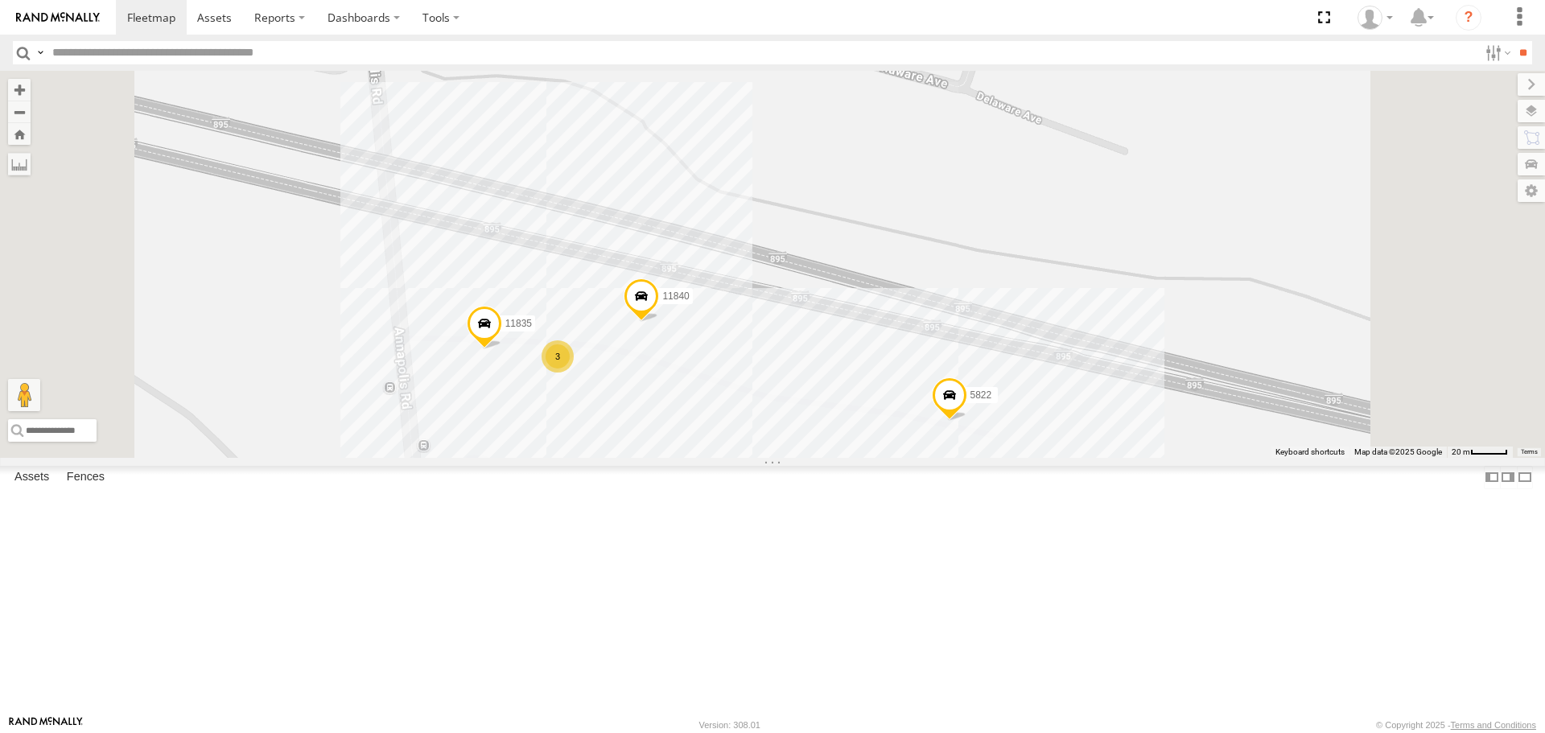
drag, startPoint x: 875, startPoint y: 385, endPoint x: 833, endPoint y: 432, distance: 62.7
click at [659, 323] on span at bounding box center [641, 300] width 35 height 43
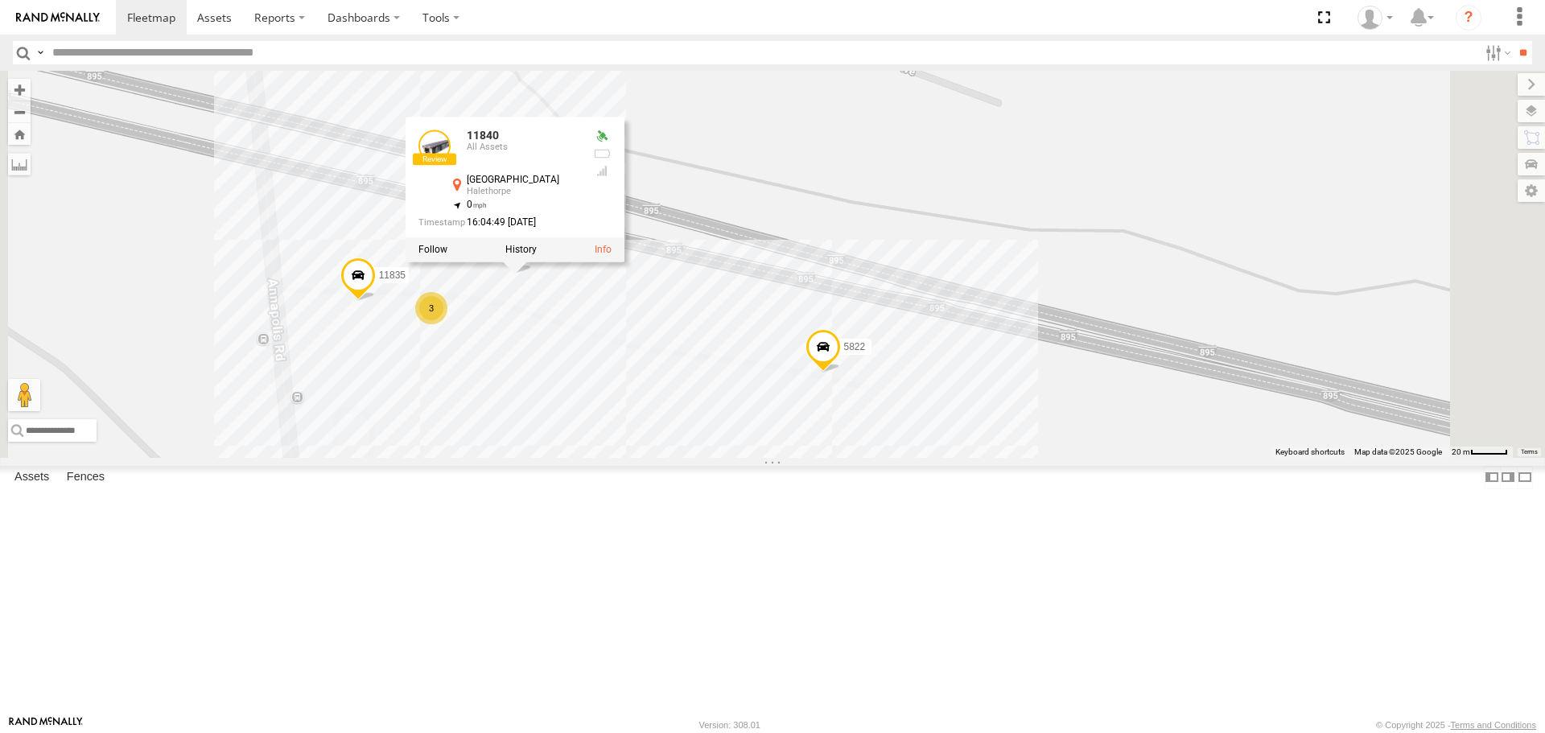
click at [877, 401] on div "11835 11840 5822 11840 All Assets Harbor Tunnel Thwy Halethorpe 39.22995 , -76.…" at bounding box center [772, 264] width 1545 height 386
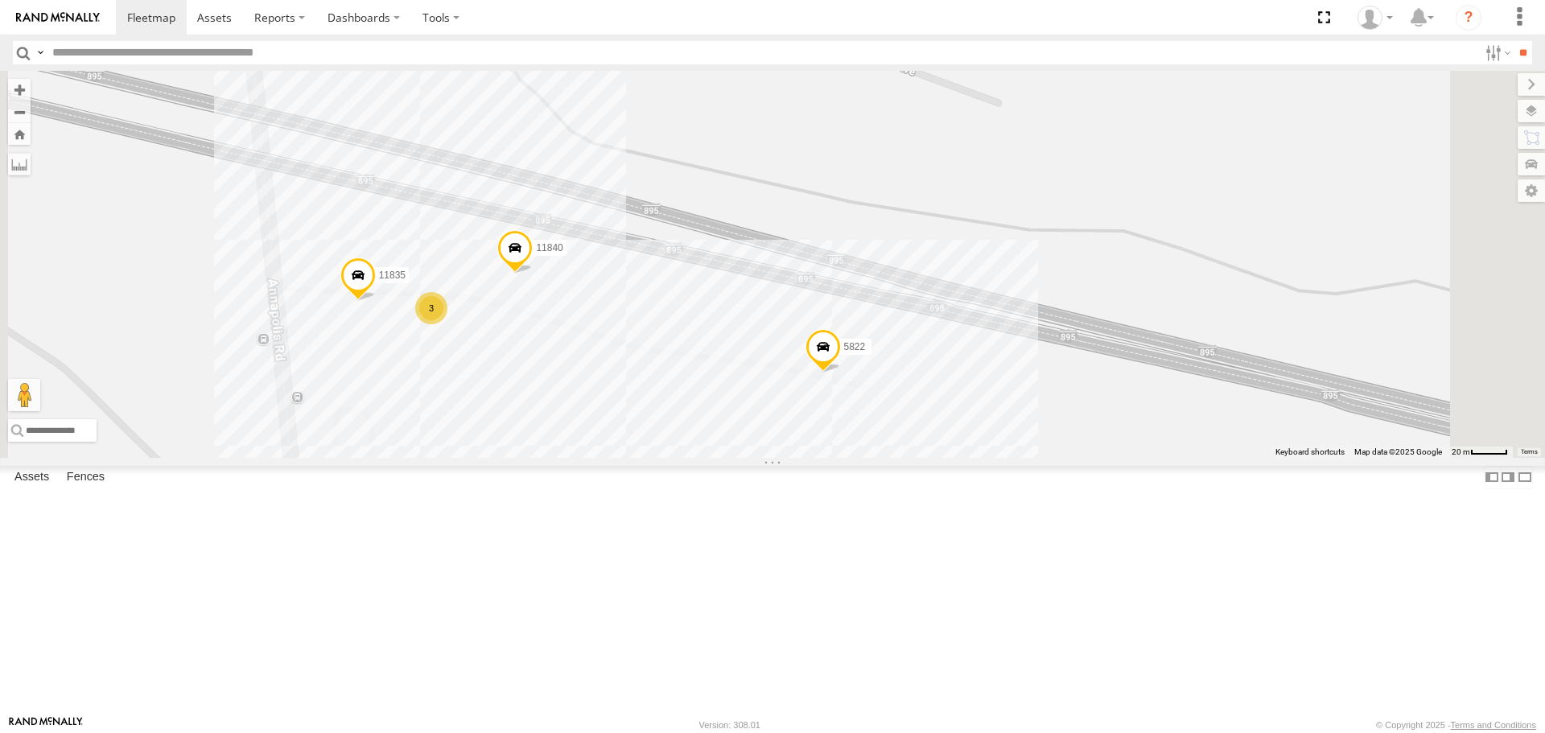
click at [533, 274] on span at bounding box center [514, 252] width 35 height 43
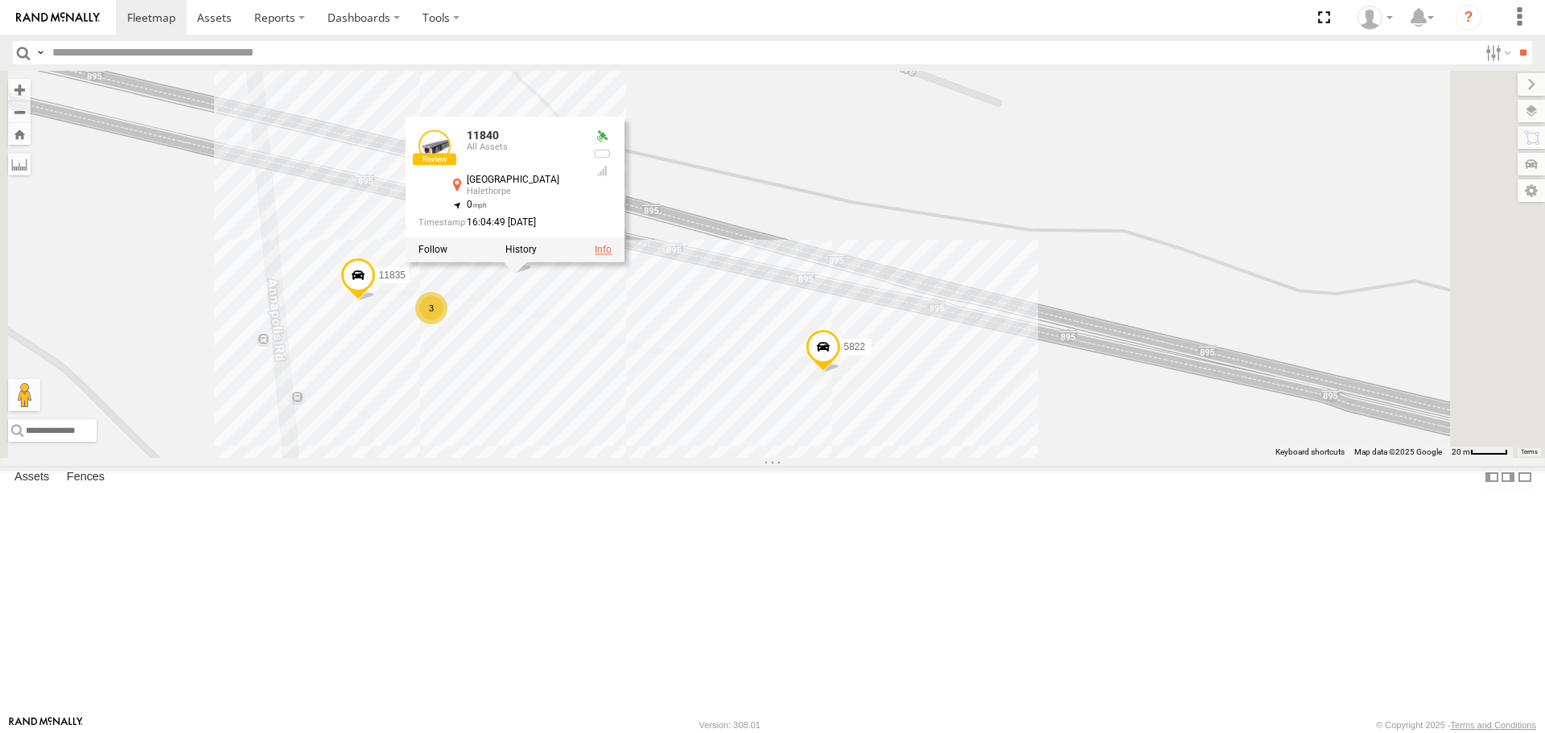
click at [612, 256] on link at bounding box center [603, 250] width 17 height 11
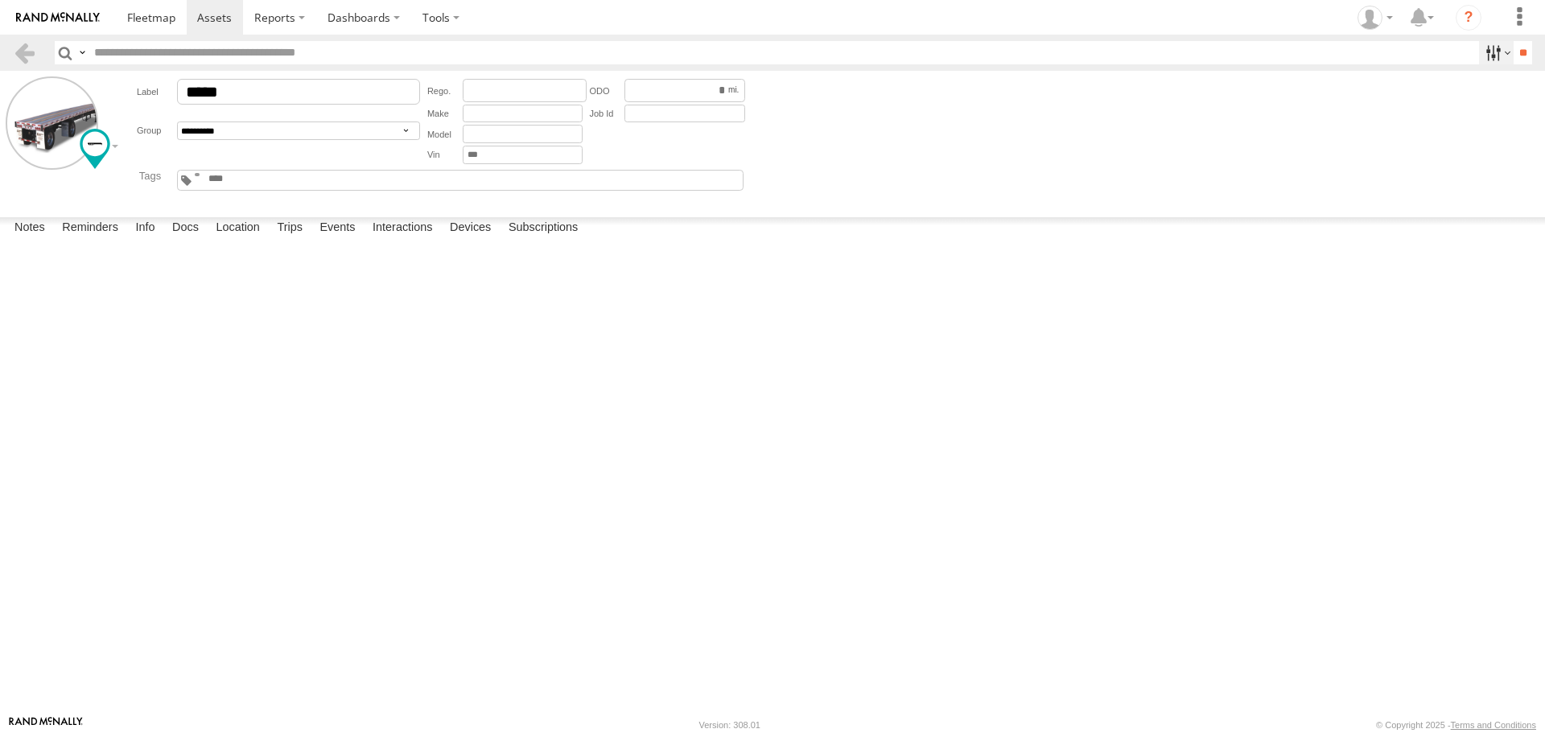
click at [1496, 64] on label at bounding box center [1496, 52] width 35 height 23
click at [1482, 59] on label at bounding box center [1496, 52] width 35 height 23
click at [1469, 20] on icon "?" at bounding box center [1469, 18] width 26 height 26
click at [22, 64] on link at bounding box center [24, 52] width 23 height 23
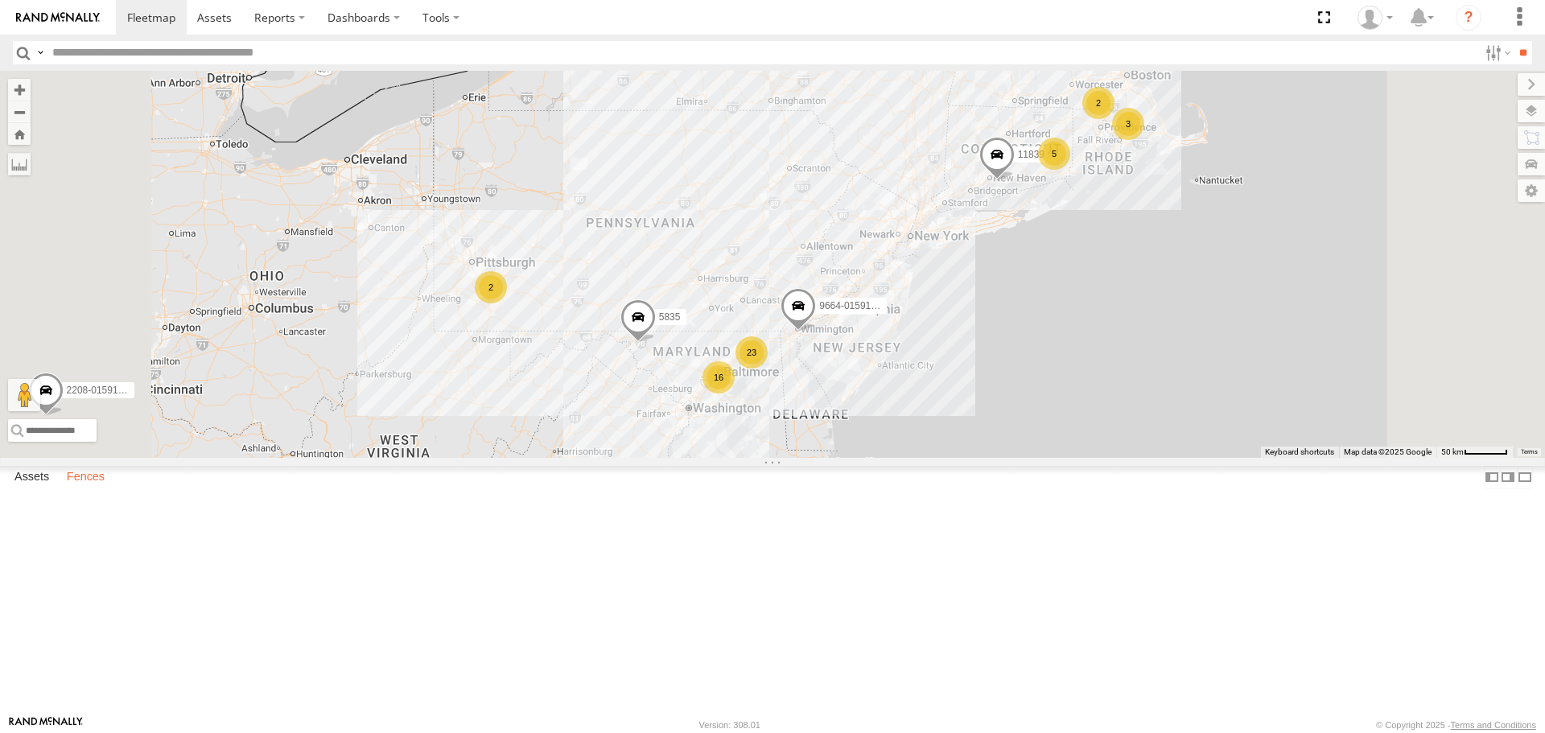
click at [91, 489] on label "Fences" at bounding box center [86, 478] width 54 height 23
click at [0, 0] on div "[PERSON_NAME]" at bounding box center [0, 0] width 0 height 0
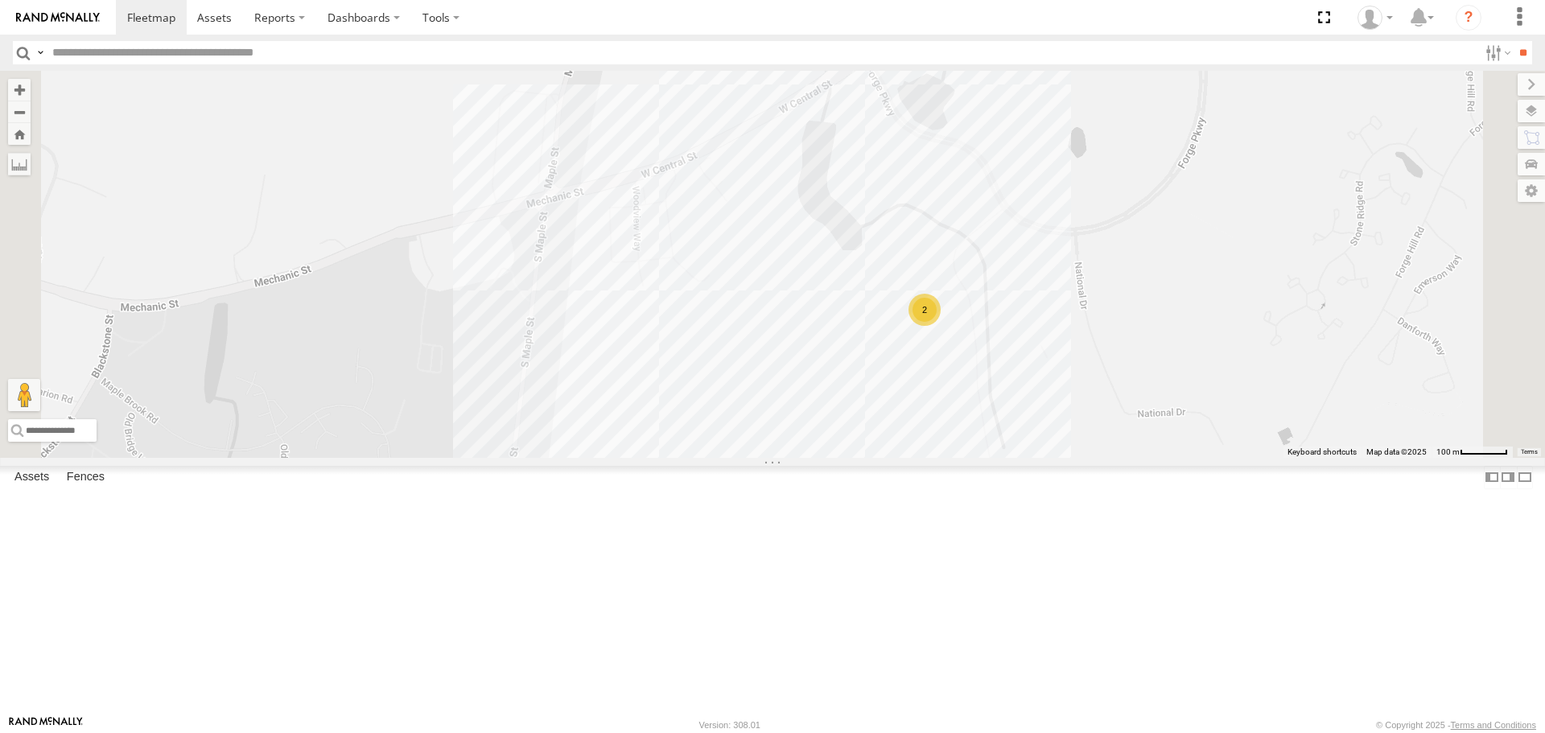
click at [941, 326] on div "2" at bounding box center [925, 310] width 32 height 32
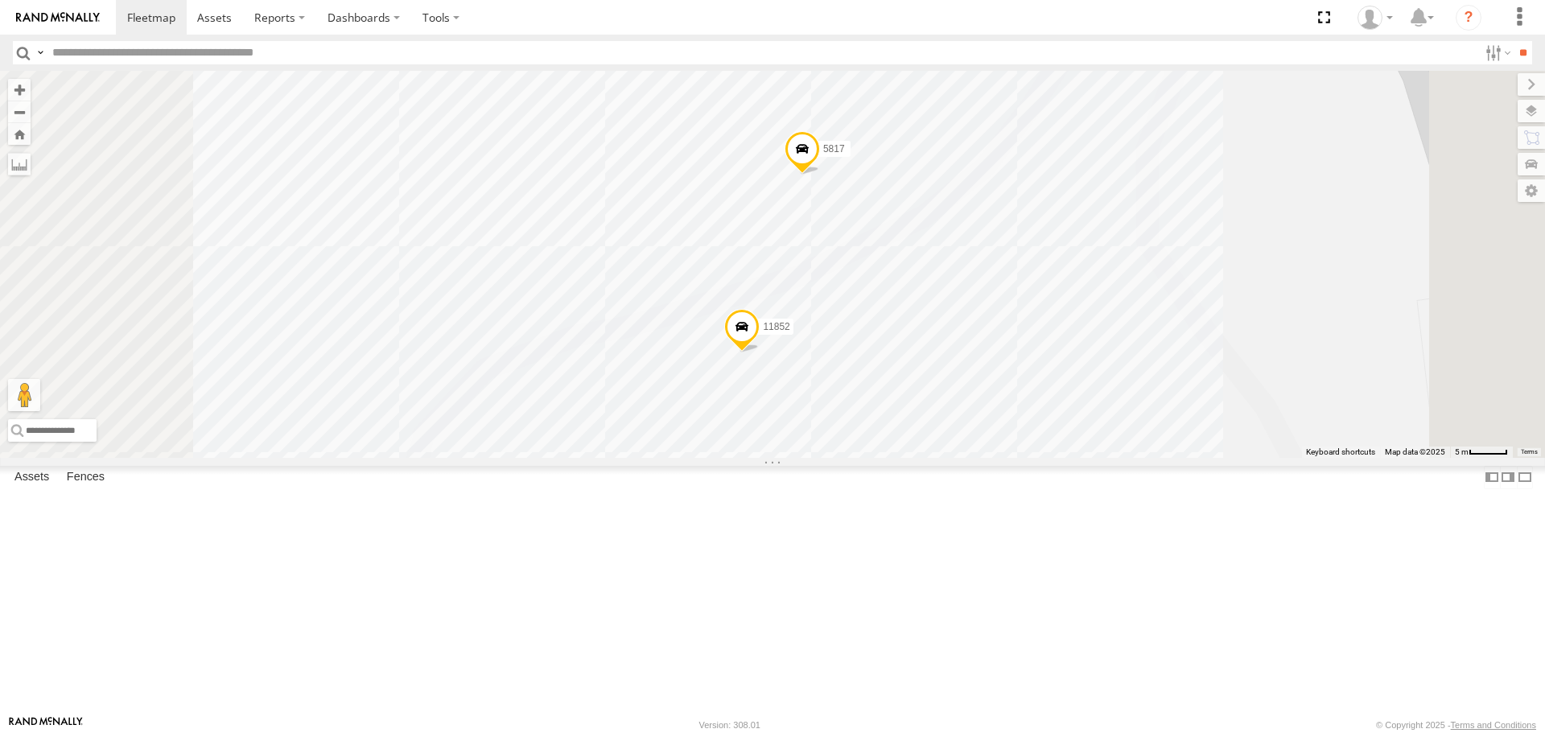
click at [0, 0] on div "Norton, MA - Mattress" at bounding box center [0, 0] width 0 height 0
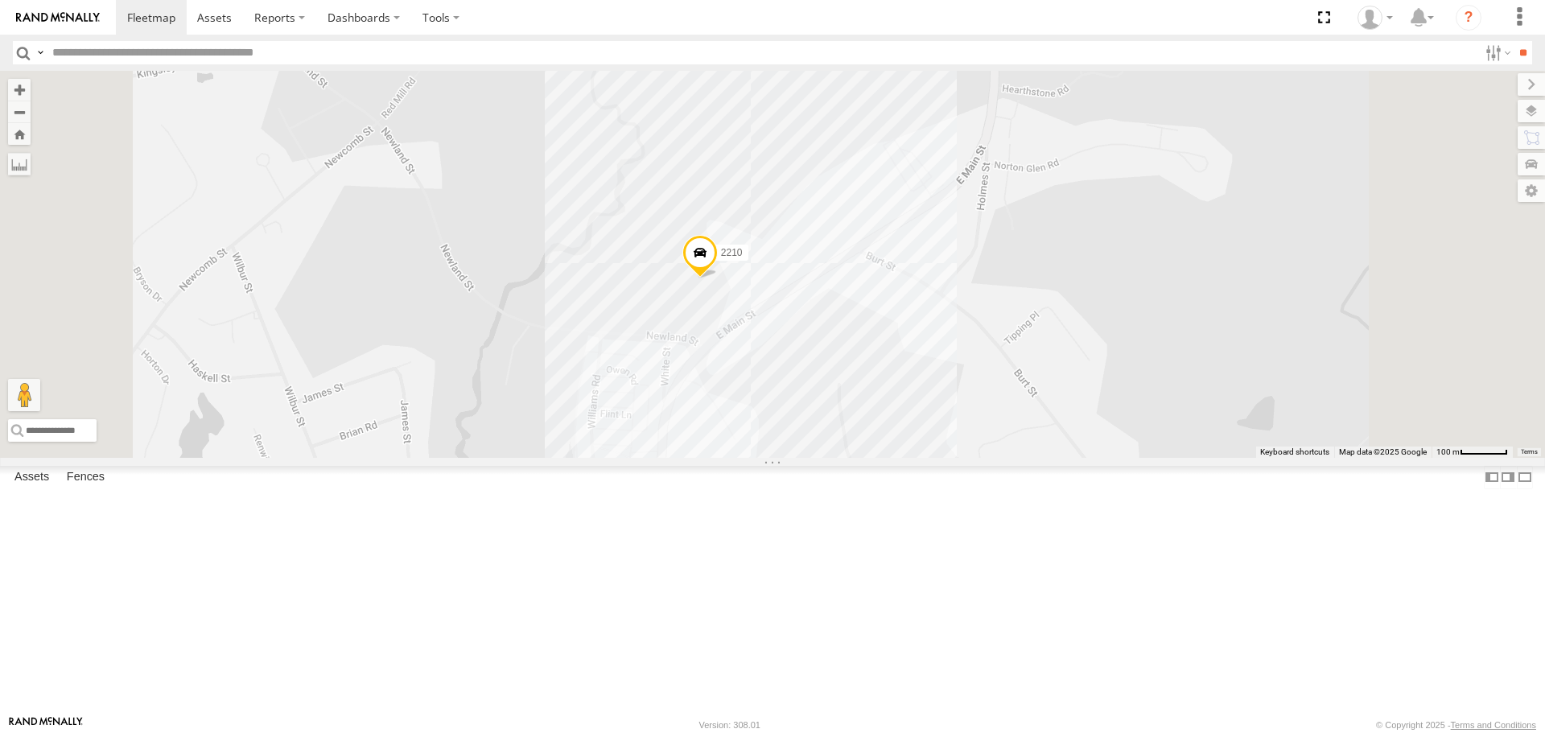
click at [0, 0] on div "[PERSON_NAME], MD - Mattress" at bounding box center [0, 0] width 0 height 0
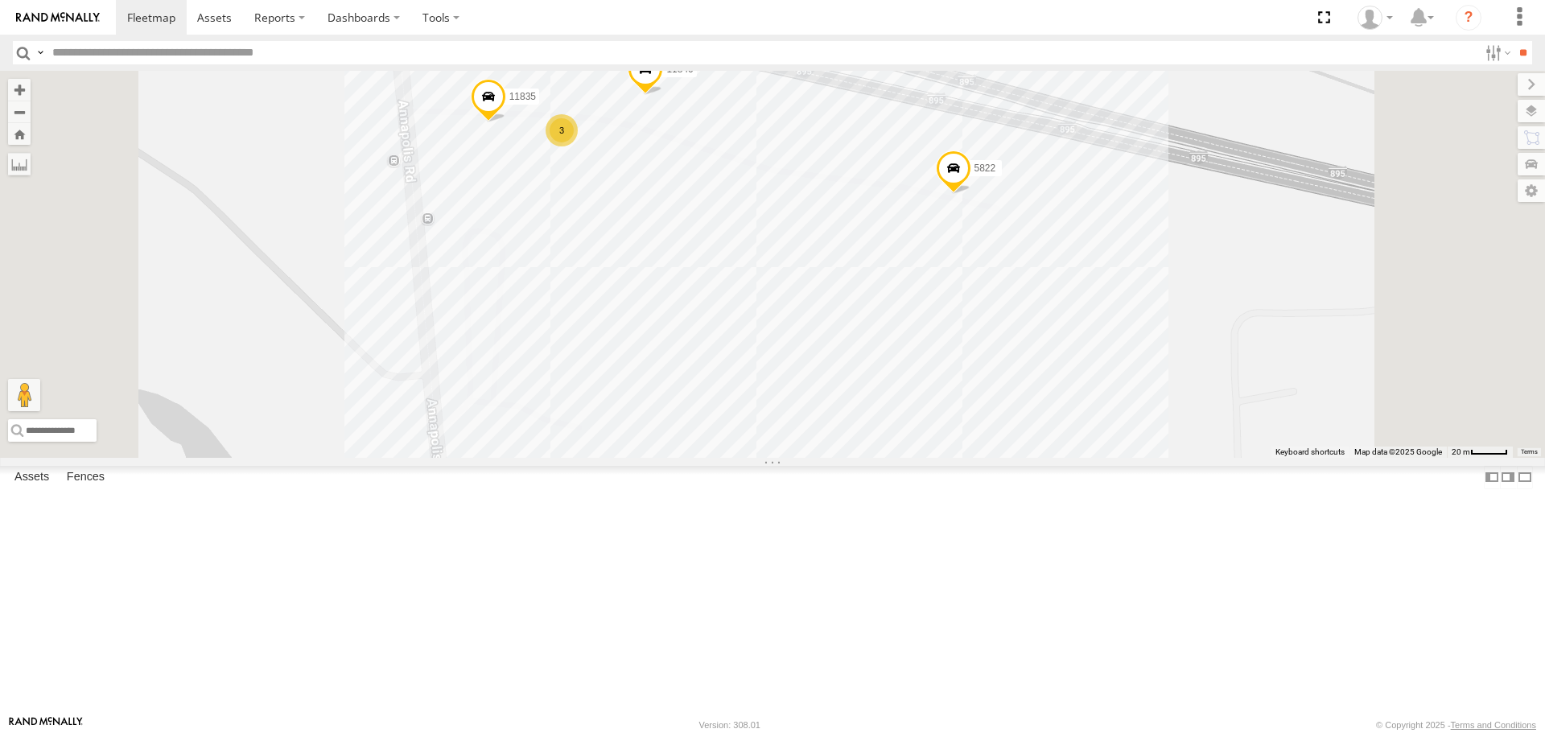
click at [0, 0] on link "Fence Mgt" at bounding box center [0, 0] width 0 height 0
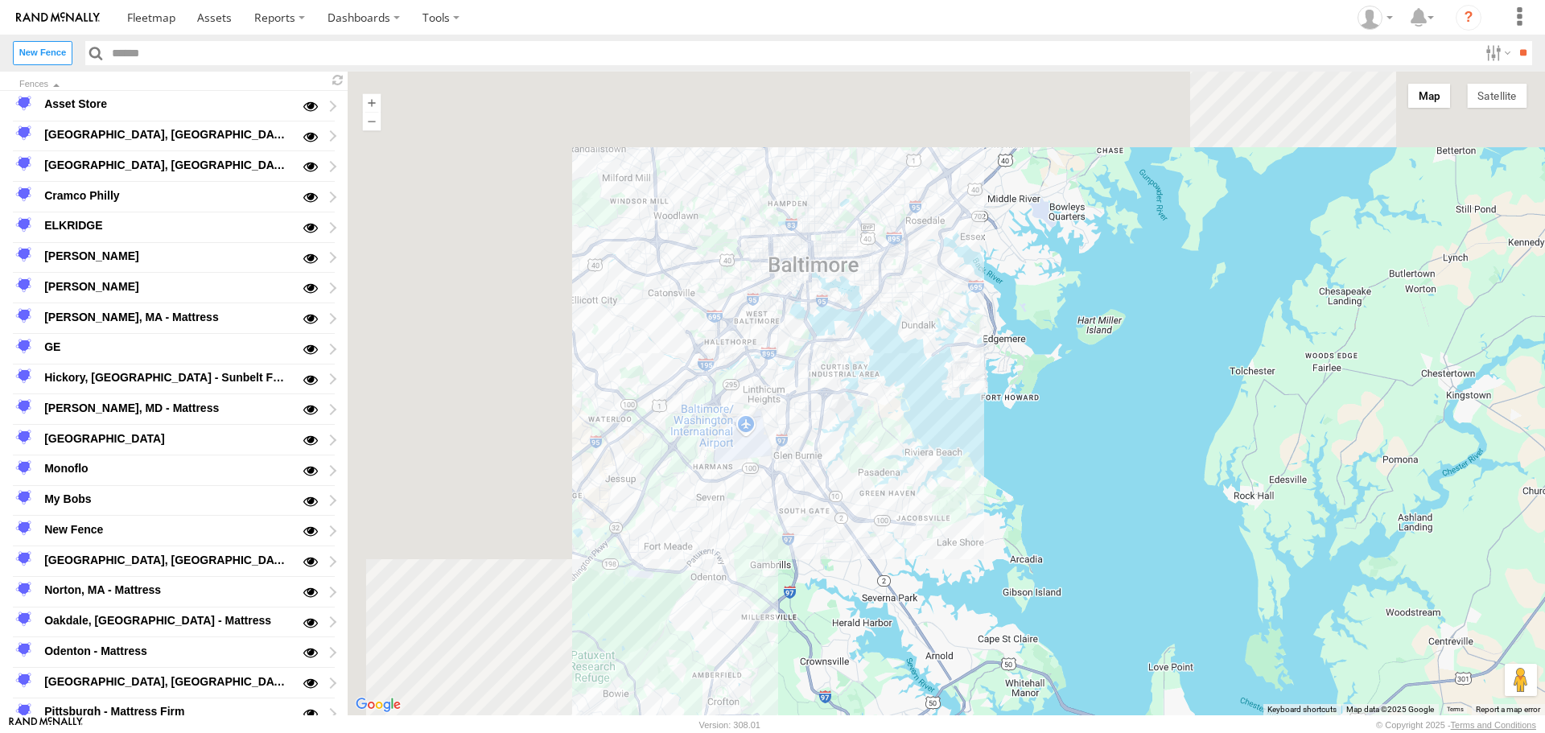
drag, startPoint x: 538, startPoint y: 341, endPoint x: 970, endPoint y: 537, distance: 474.3
click at [970, 537] on div at bounding box center [946, 394] width 1197 height 644
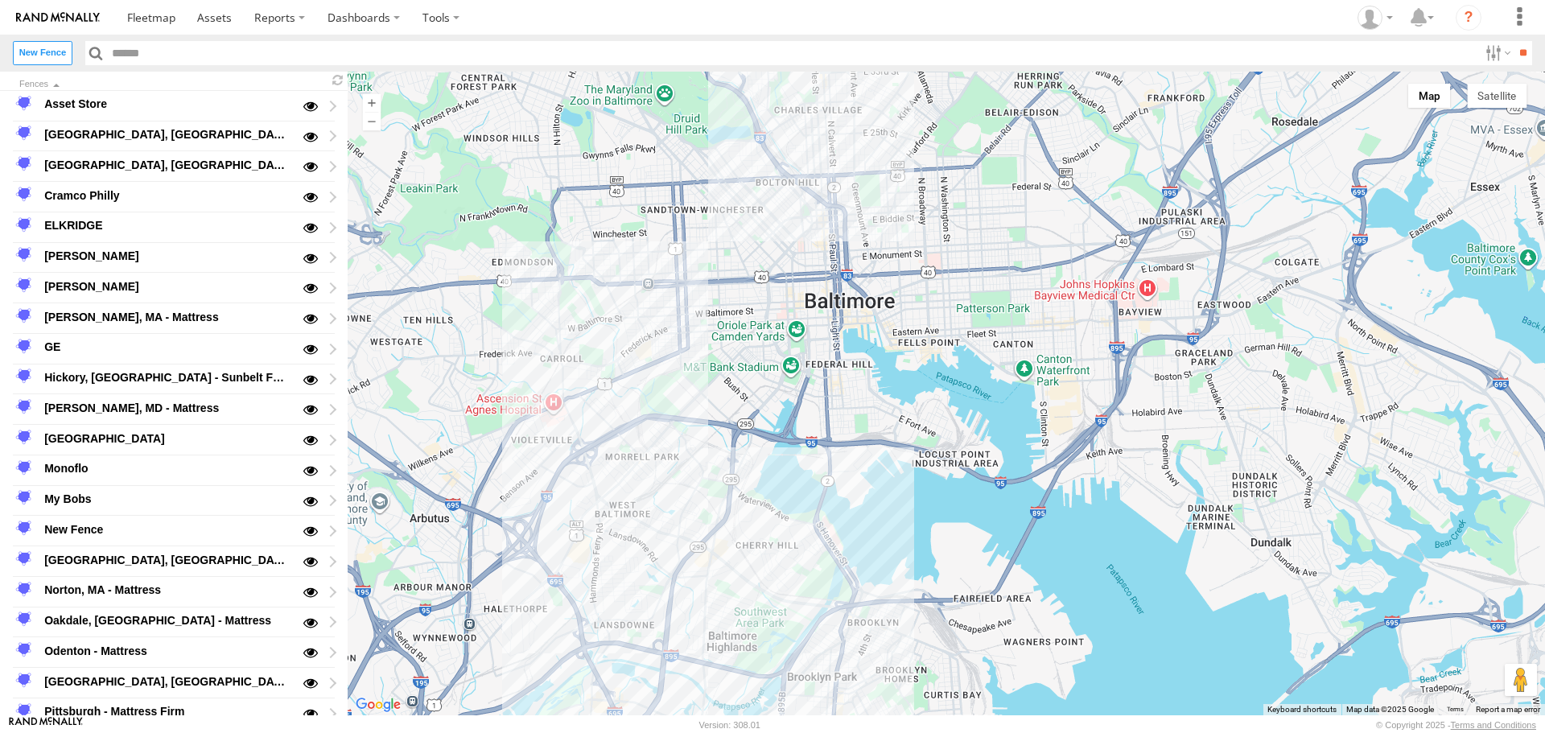
drag, startPoint x: 791, startPoint y: 348, endPoint x: 815, endPoint y: 340, distance: 25.7
click at [892, 475] on div at bounding box center [946, 394] width 1197 height 644
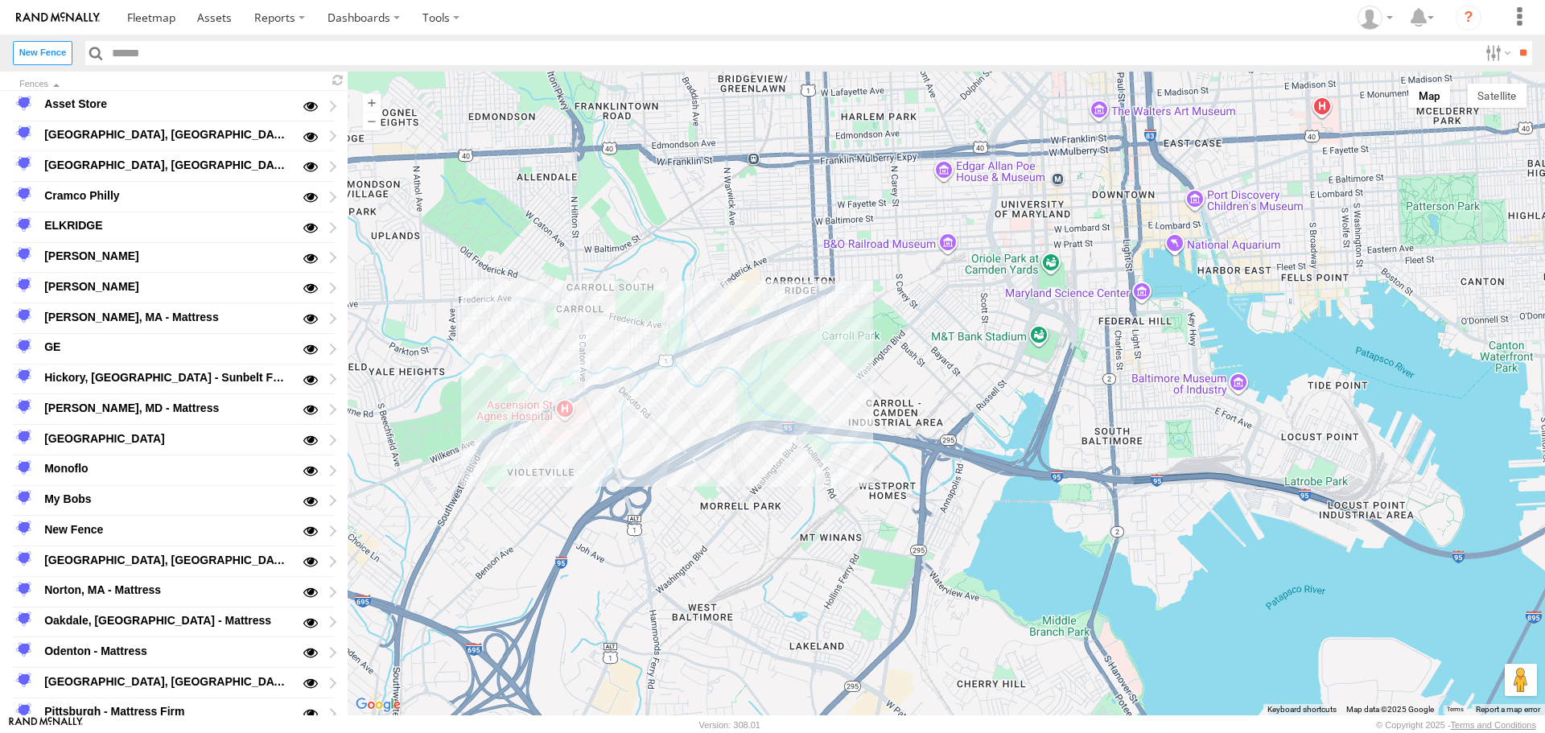
drag, startPoint x: 573, startPoint y: 512, endPoint x: 842, endPoint y: 417, distance: 285.1
click at [842, 417] on div at bounding box center [946, 394] width 1197 height 644
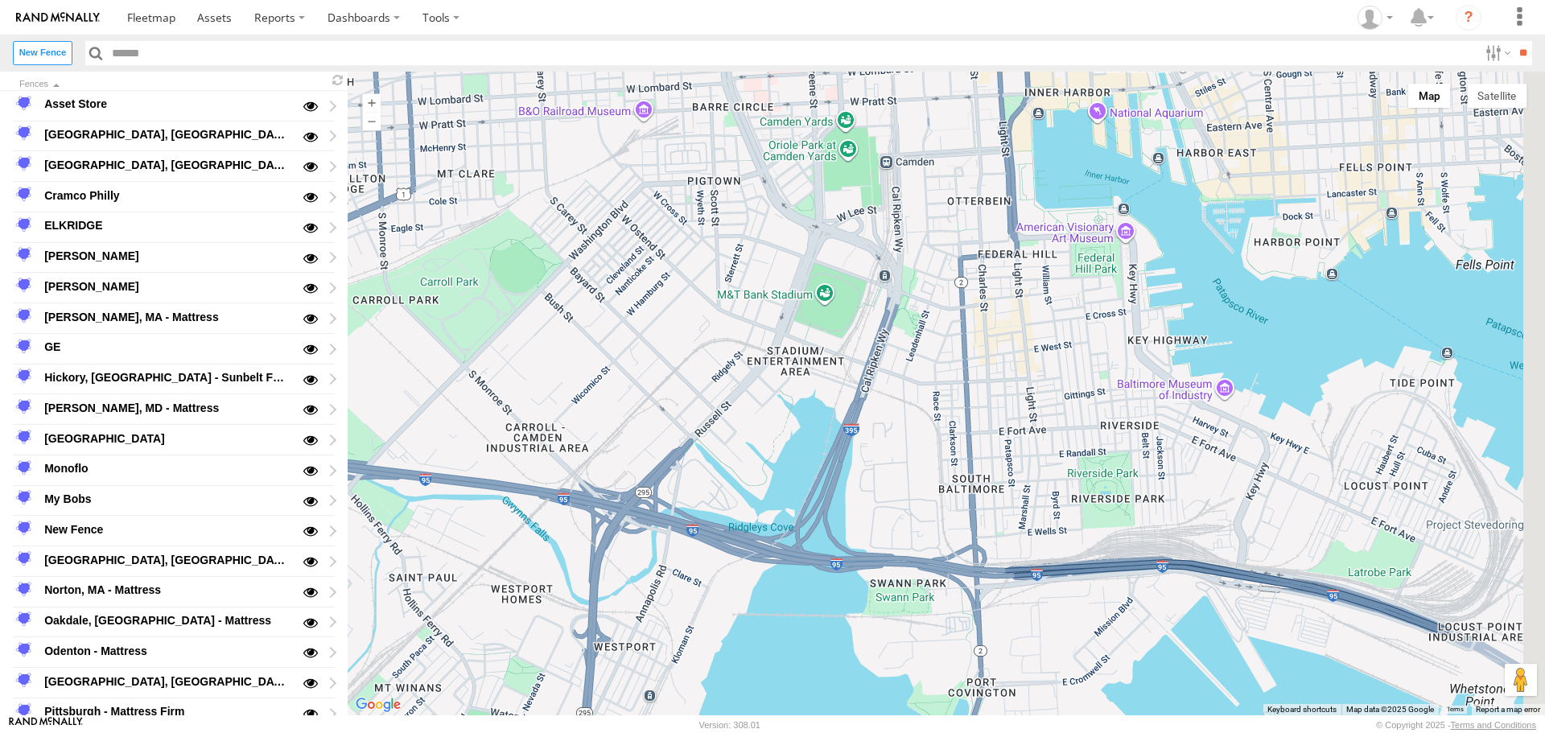
drag, startPoint x: 1071, startPoint y: 384, endPoint x: 770, endPoint y: 468, distance: 312.6
click at [770, 468] on div at bounding box center [946, 394] width 1197 height 644
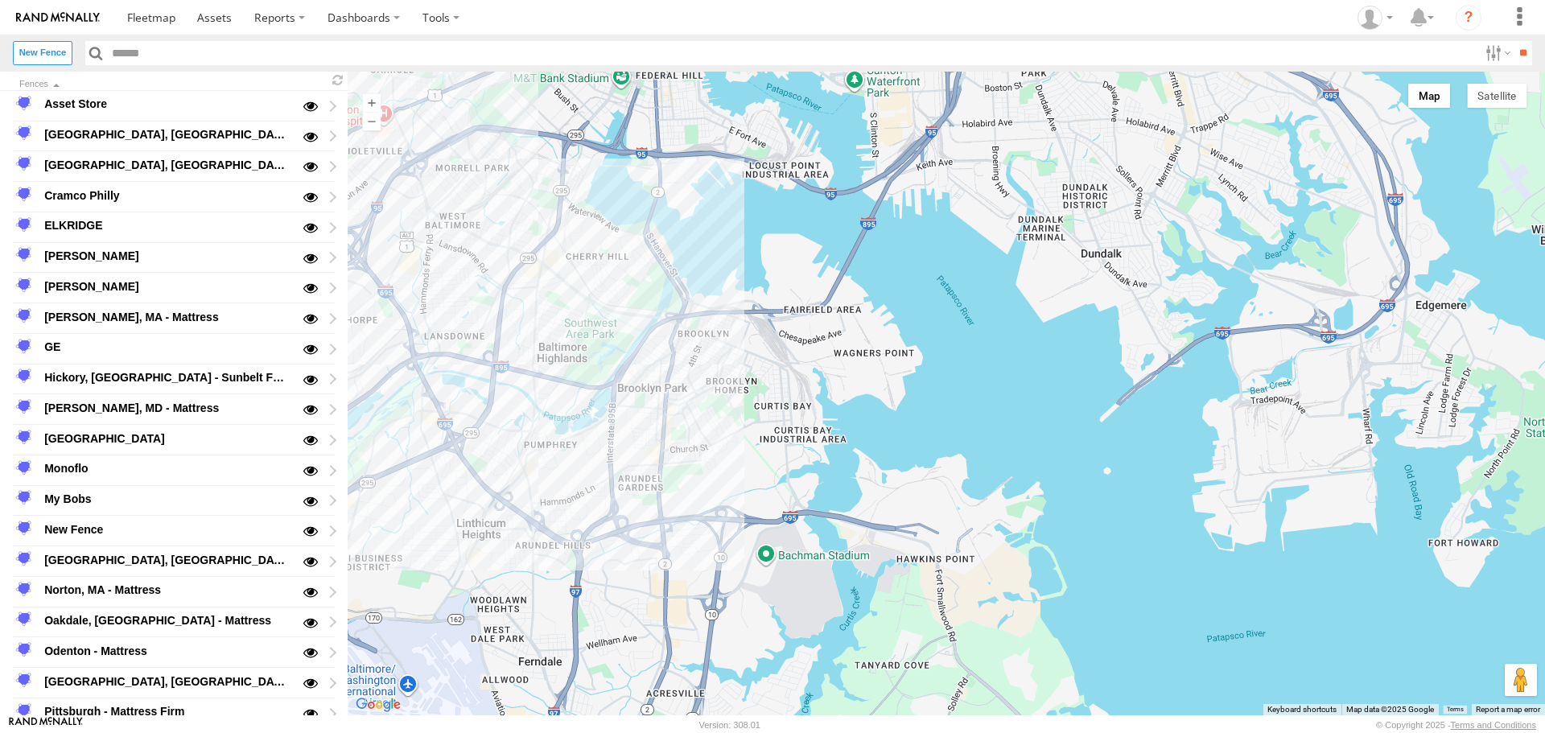
drag, startPoint x: 1157, startPoint y: 589, endPoint x: 892, endPoint y: 451, distance: 298.7
click at [892, 451] on div at bounding box center [946, 394] width 1197 height 644
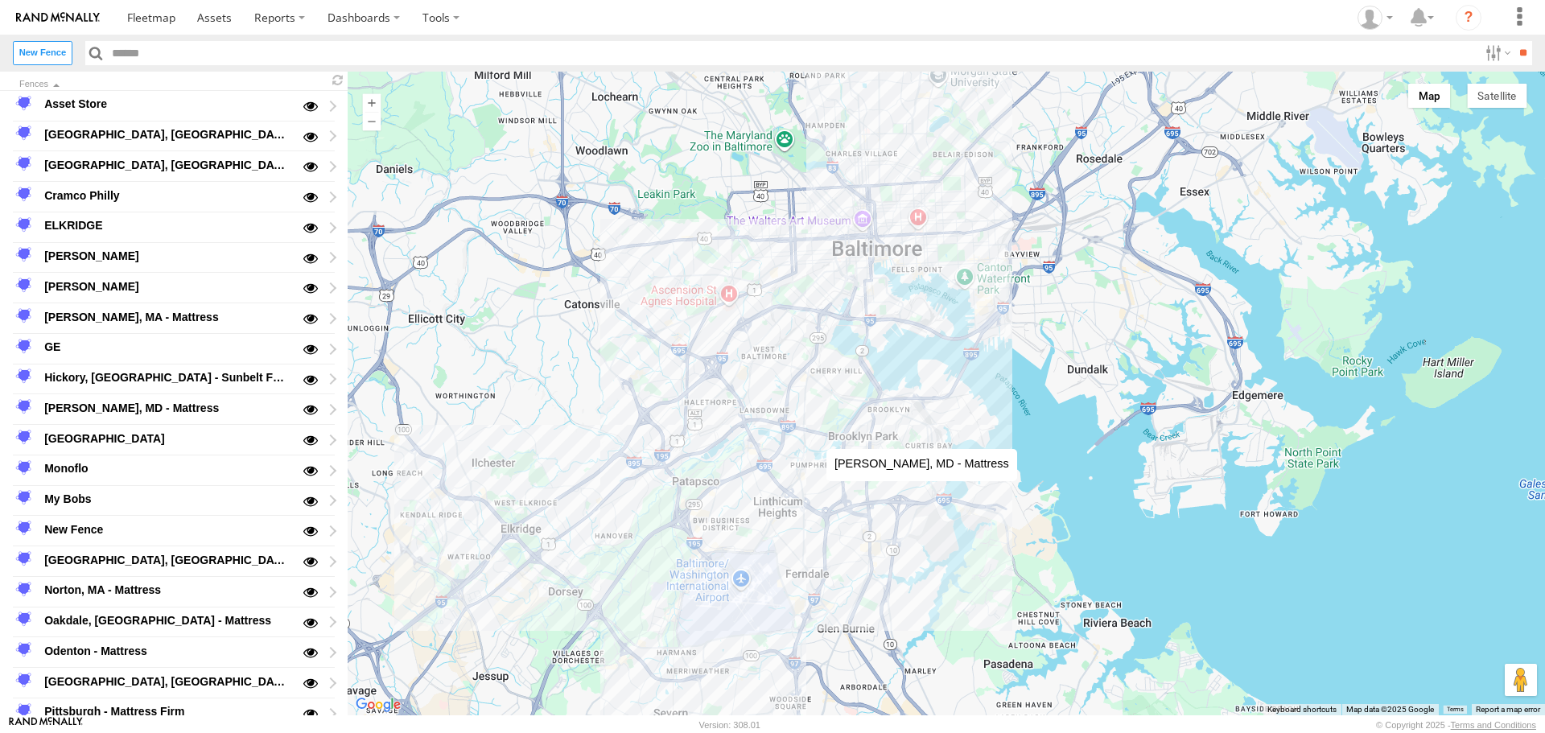
click at [810, 433] on div at bounding box center [946, 394] width 1197 height 644
type input "**********"
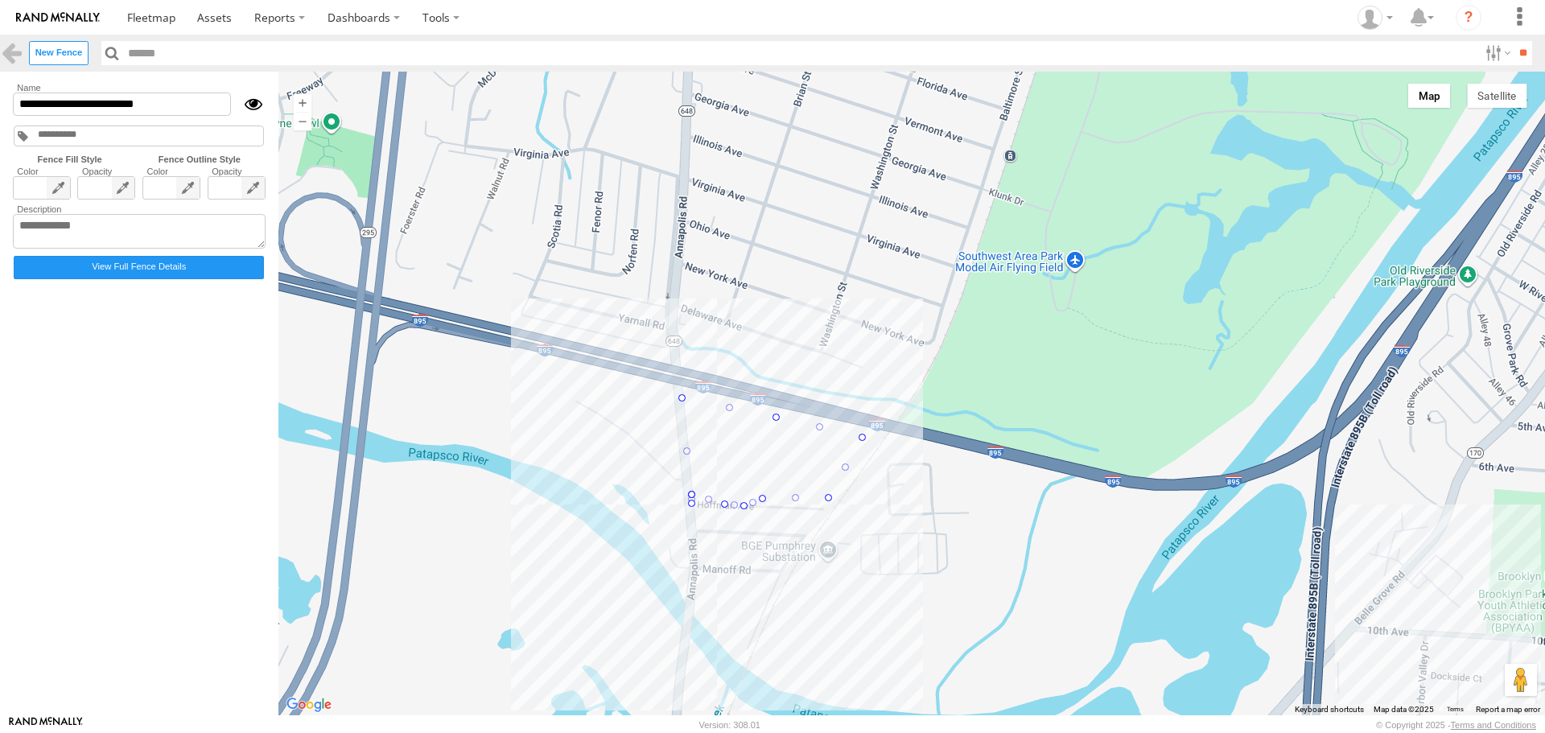
drag, startPoint x: 654, startPoint y: 452, endPoint x: 789, endPoint y: 473, distance: 136.8
click at [789, 473] on div at bounding box center [911, 394] width 1267 height 644
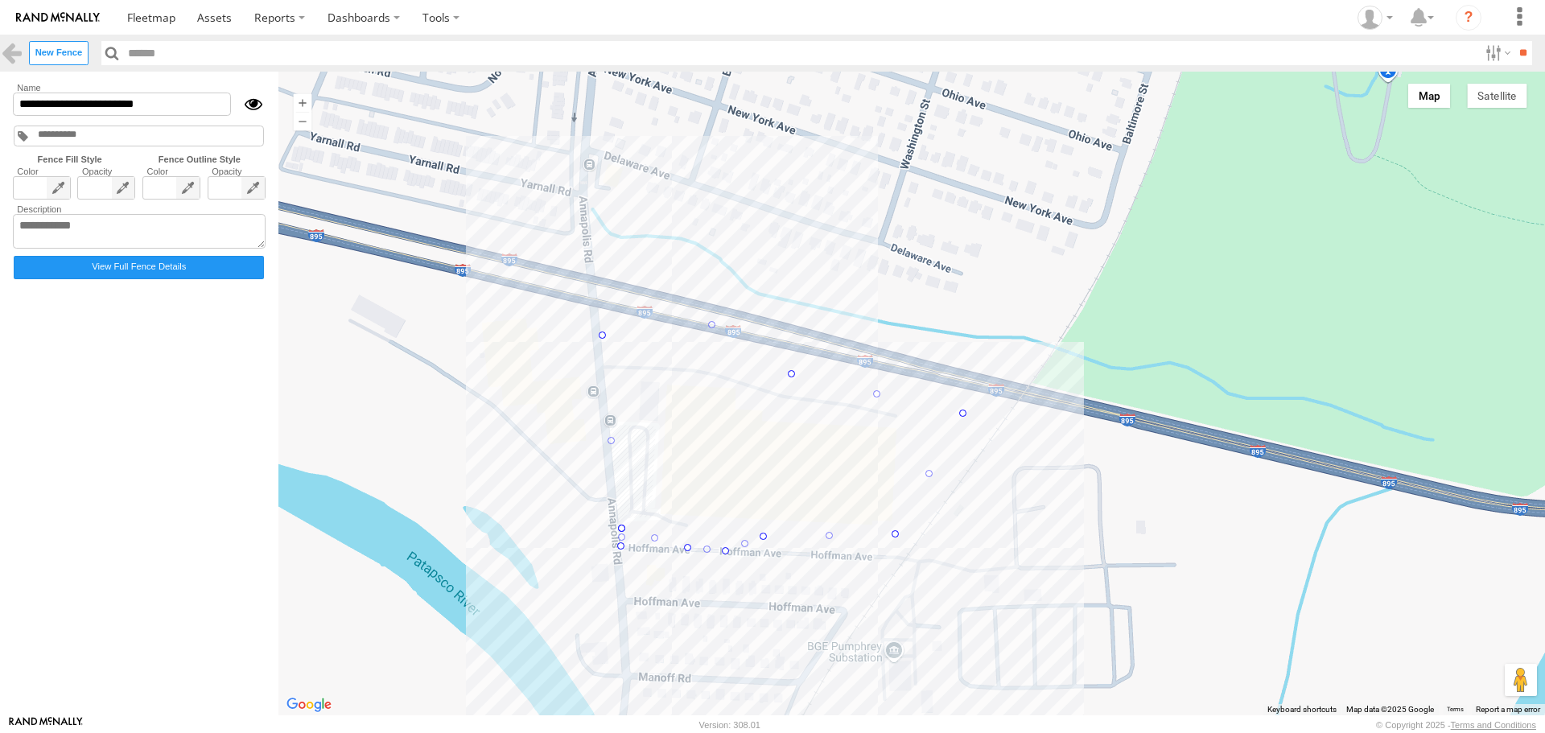
drag, startPoint x: 694, startPoint y: 353, endPoint x: 711, endPoint y: 319, distance: 38.9
drag, startPoint x: 604, startPoint y: 336, endPoint x: 602, endPoint y: 306, distance: 30.6
drag, startPoint x: 788, startPoint y: 373, endPoint x: 797, endPoint y: 349, distance: 25.0
drag, startPoint x: 881, startPoint y: 381, endPoint x: 886, endPoint y: 367, distance: 15.3
drag, startPoint x: 921, startPoint y: 392, endPoint x: 928, endPoint y: 381, distance: 13.4
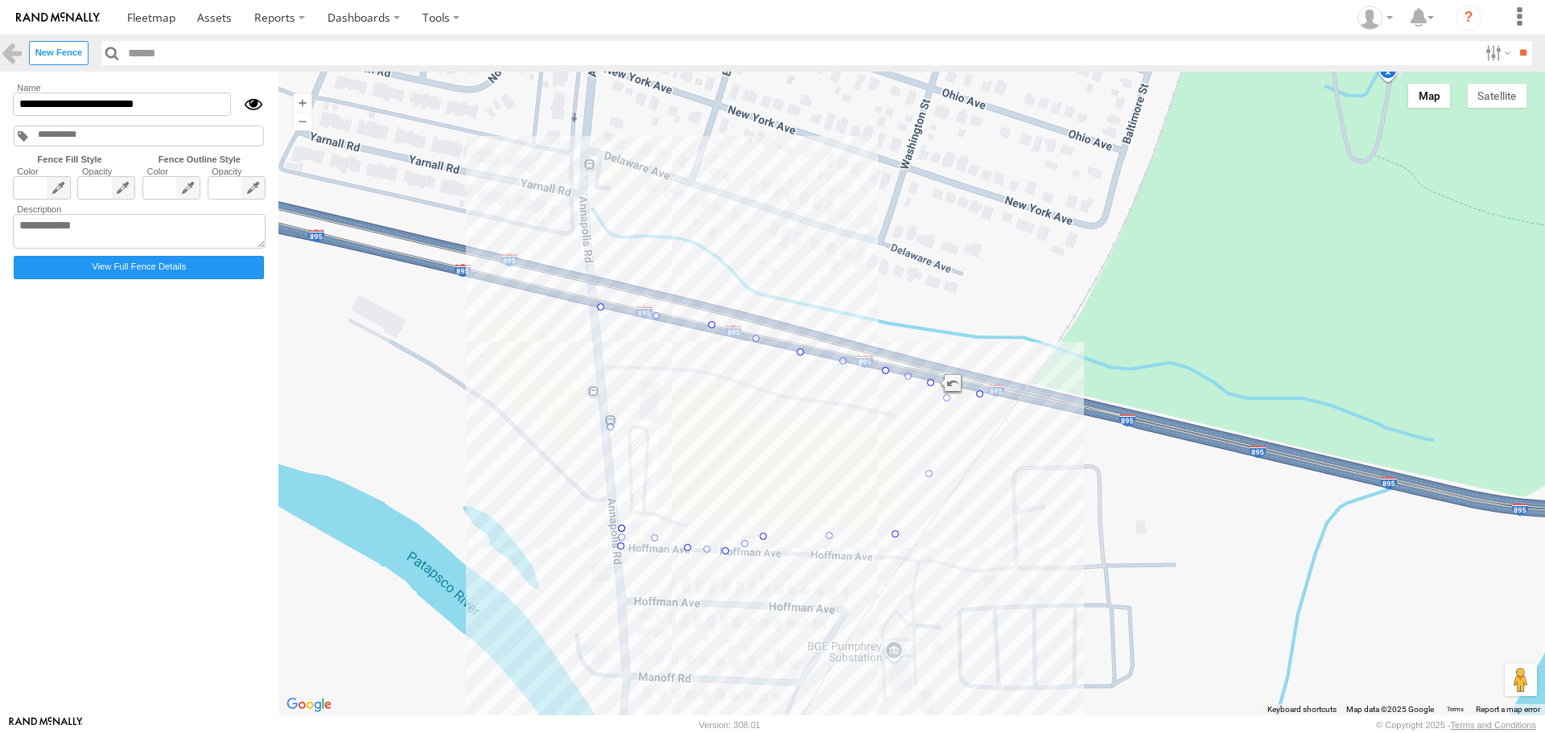
drag, startPoint x: 964, startPoint y: 412, endPoint x: 983, endPoint y: 392, distance: 27.3
drag, startPoint x: 937, startPoint y: 462, endPoint x: 965, endPoint y: 483, distance: 34.4
drag, startPoint x: 894, startPoint y: 535, endPoint x: 909, endPoint y: 556, distance: 25.4
drag, startPoint x: 764, startPoint y: 538, endPoint x: 770, endPoint y: 556, distance: 18.6
drag, startPoint x: 654, startPoint y: 537, endPoint x: 649, endPoint y: 550, distance: 14.8
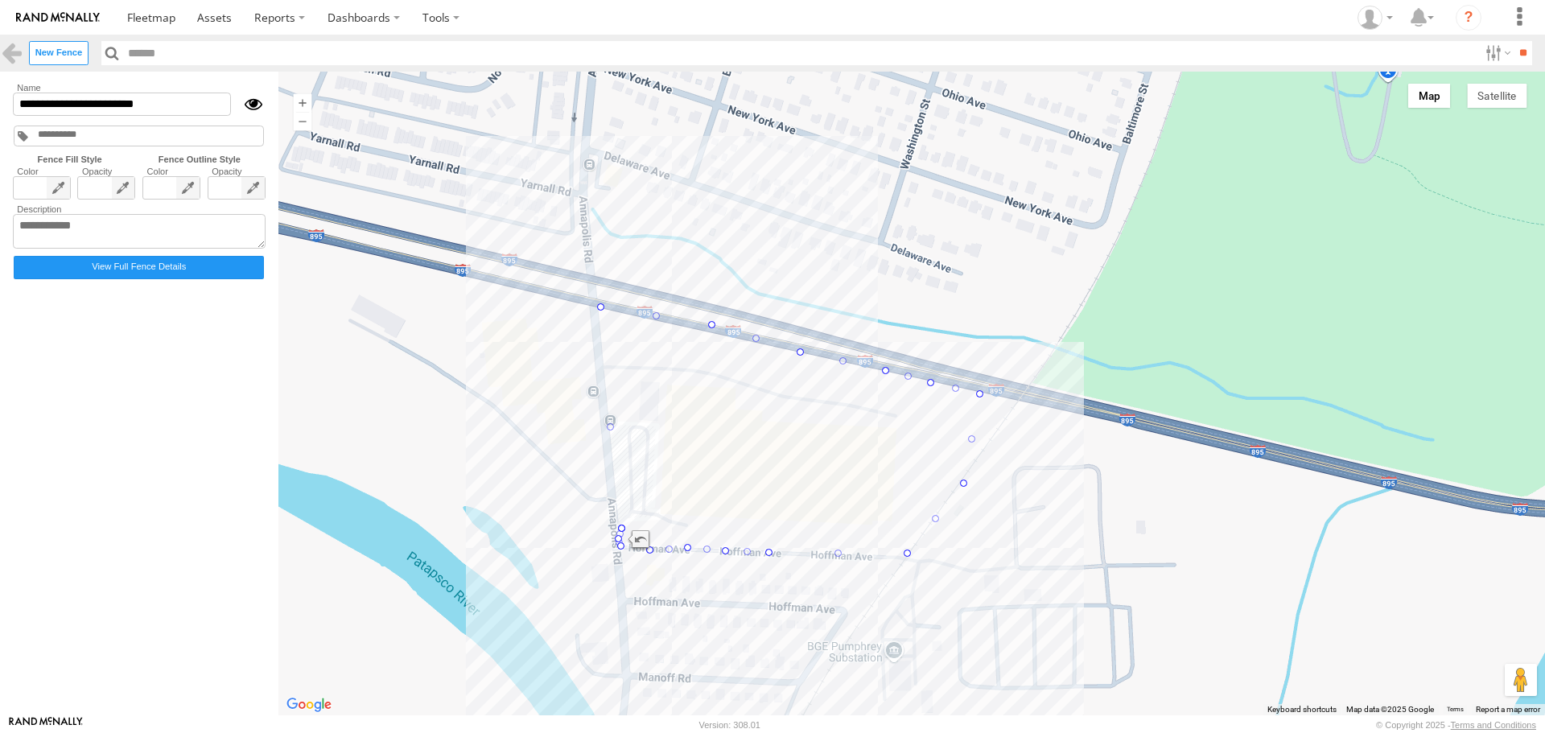
click at [0, 0] on label "Close" at bounding box center [0, 0] width 0 height 0
drag, startPoint x: 622, startPoint y: 527, endPoint x: 624, endPoint y: 548, distance: 21.1
click at [0, 0] on label "Close" at bounding box center [0, 0] width 0 height 0
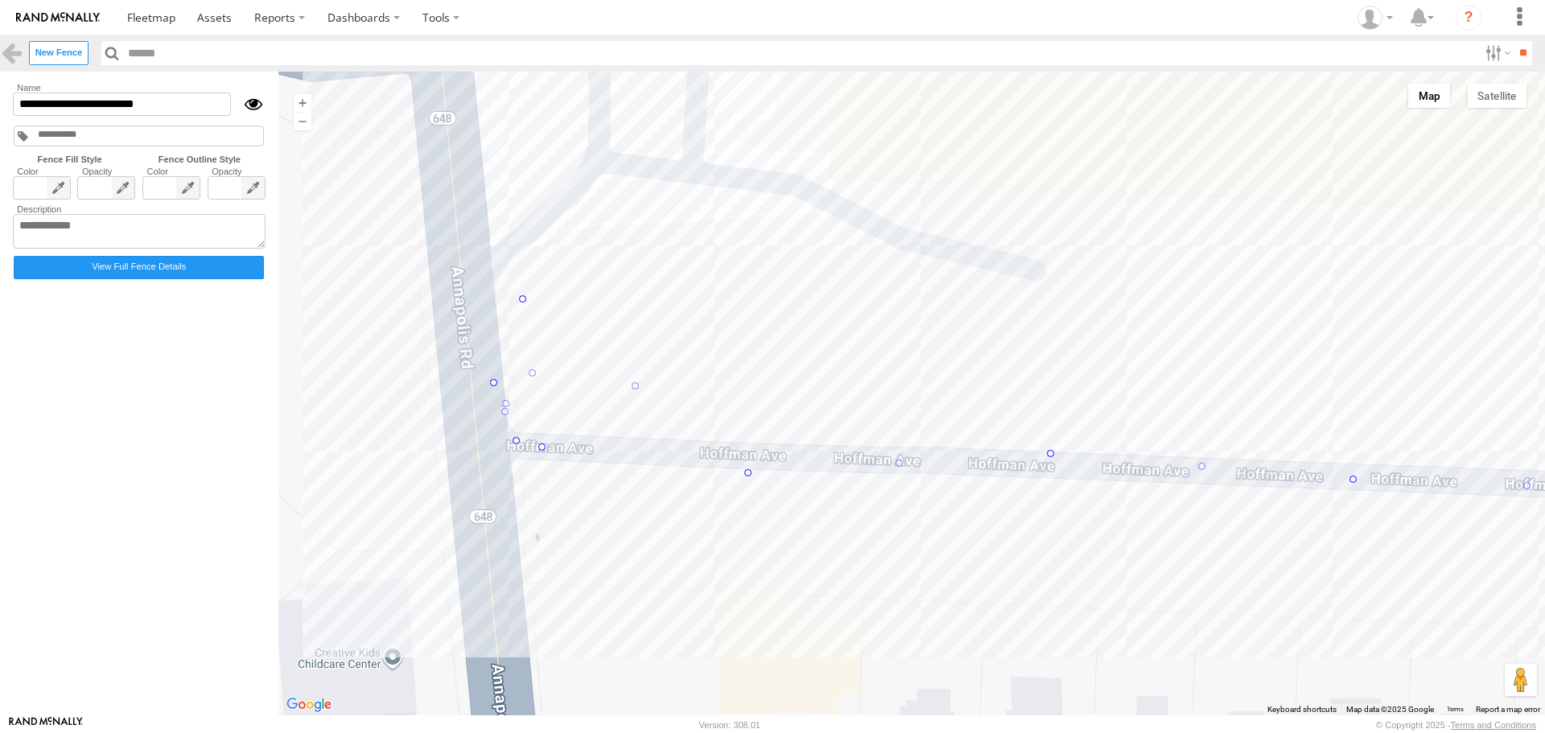
drag, startPoint x: 517, startPoint y: 413, endPoint x: 505, endPoint y: 403, distance: 14.8
drag, startPoint x: 866, startPoint y: 435, endPoint x: 700, endPoint y: 420, distance: 166.4
click at [0, 0] on label "Close" at bounding box center [0, 0] width 0 height 0
drag, startPoint x: 521, startPoint y: 299, endPoint x: 632, endPoint y: 468, distance: 202.2
click at [0, 0] on label "Close" at bounding box center [0, 0] width 0 height 0
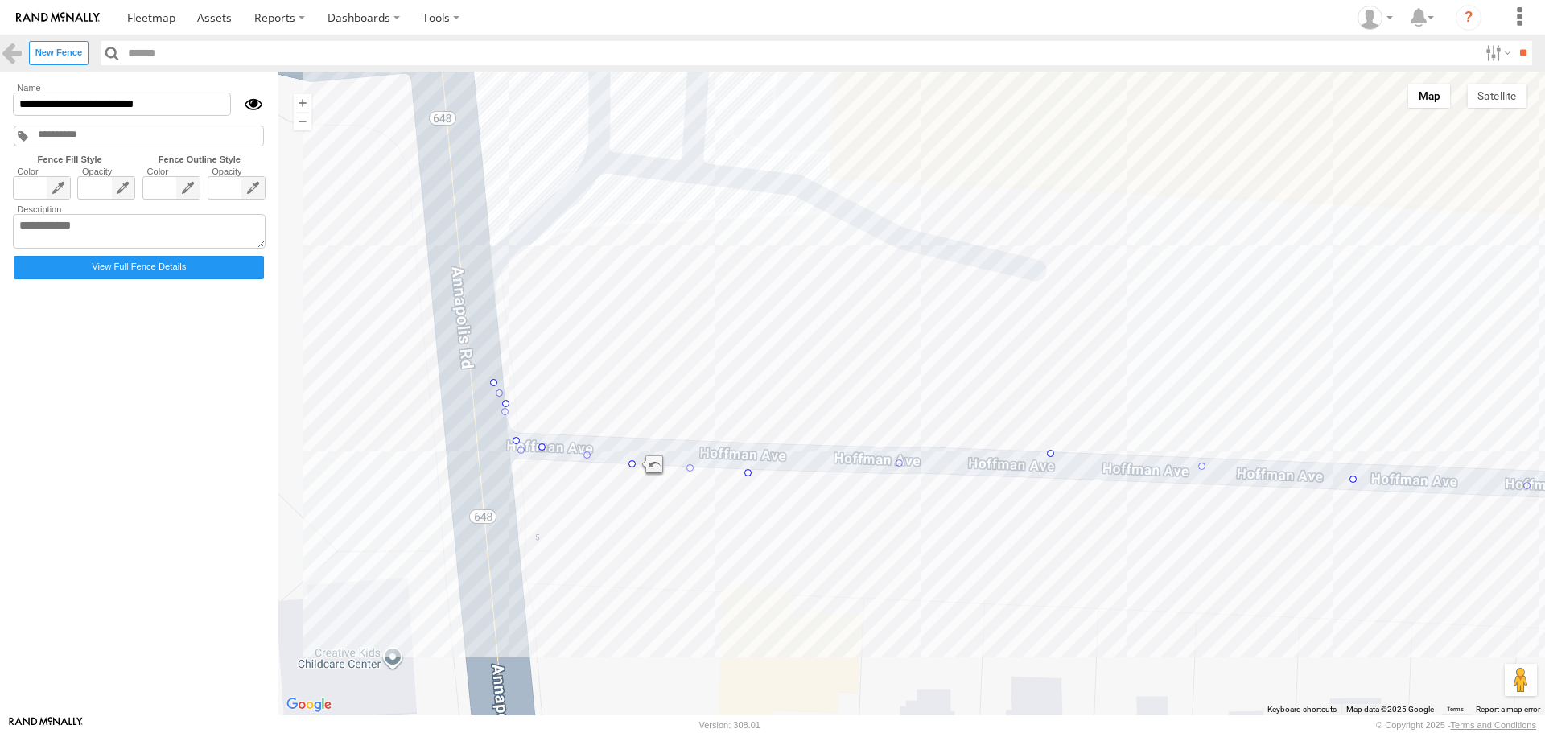
drag, startPoint x: 523, startPoint y: 423, endPoint x: 521, endPoint y: 454, distance: 30.7
click at [0, 0] on label "Close" at bounding box center [0, 0] width 0 height 0
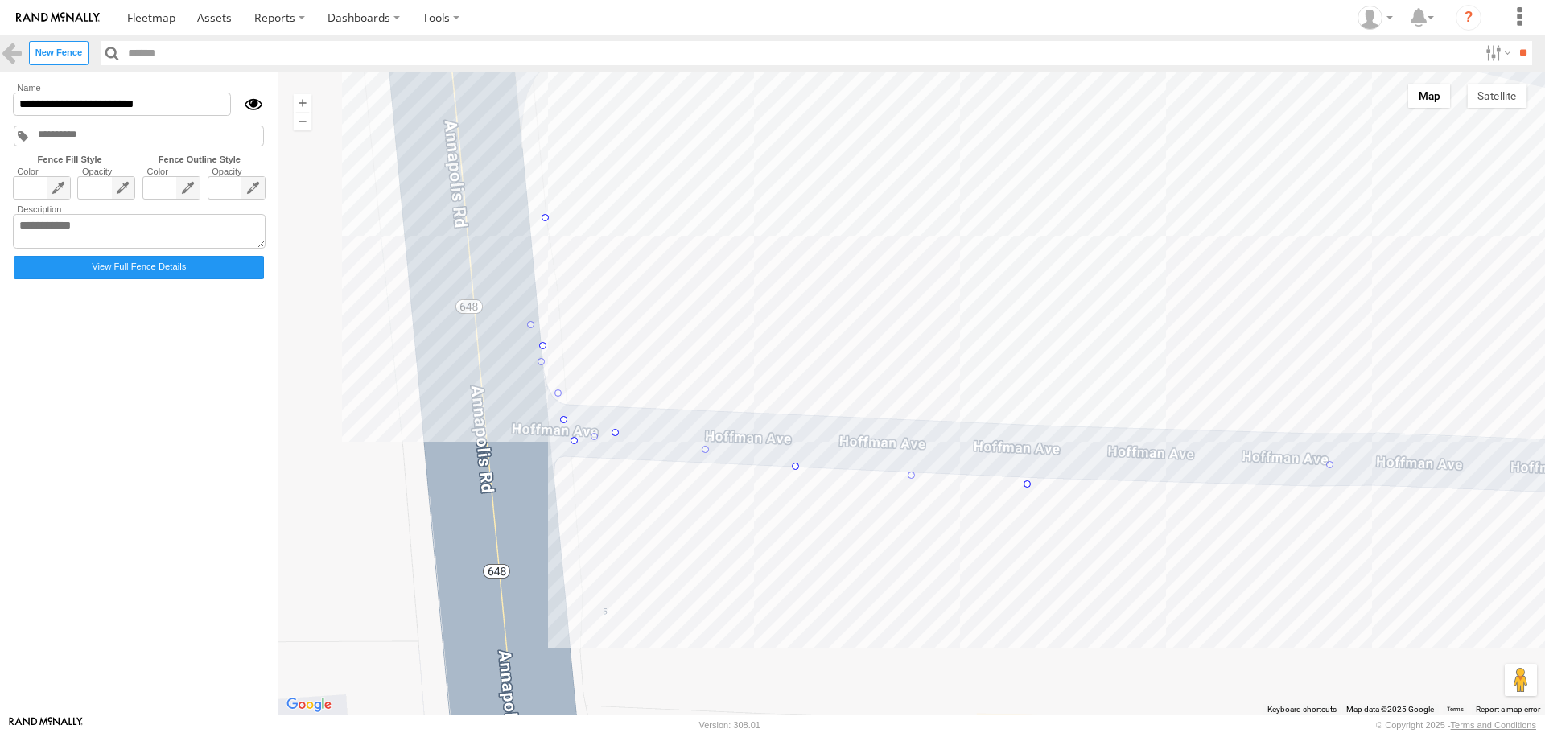
drag, startPoint x: 519, startPoint y: 305, endPoint x: 546, endPoint y: 217, distance: 91.6
click at [0, 0] on label "Close" at bounding box center [0, 0] width 0 height 0
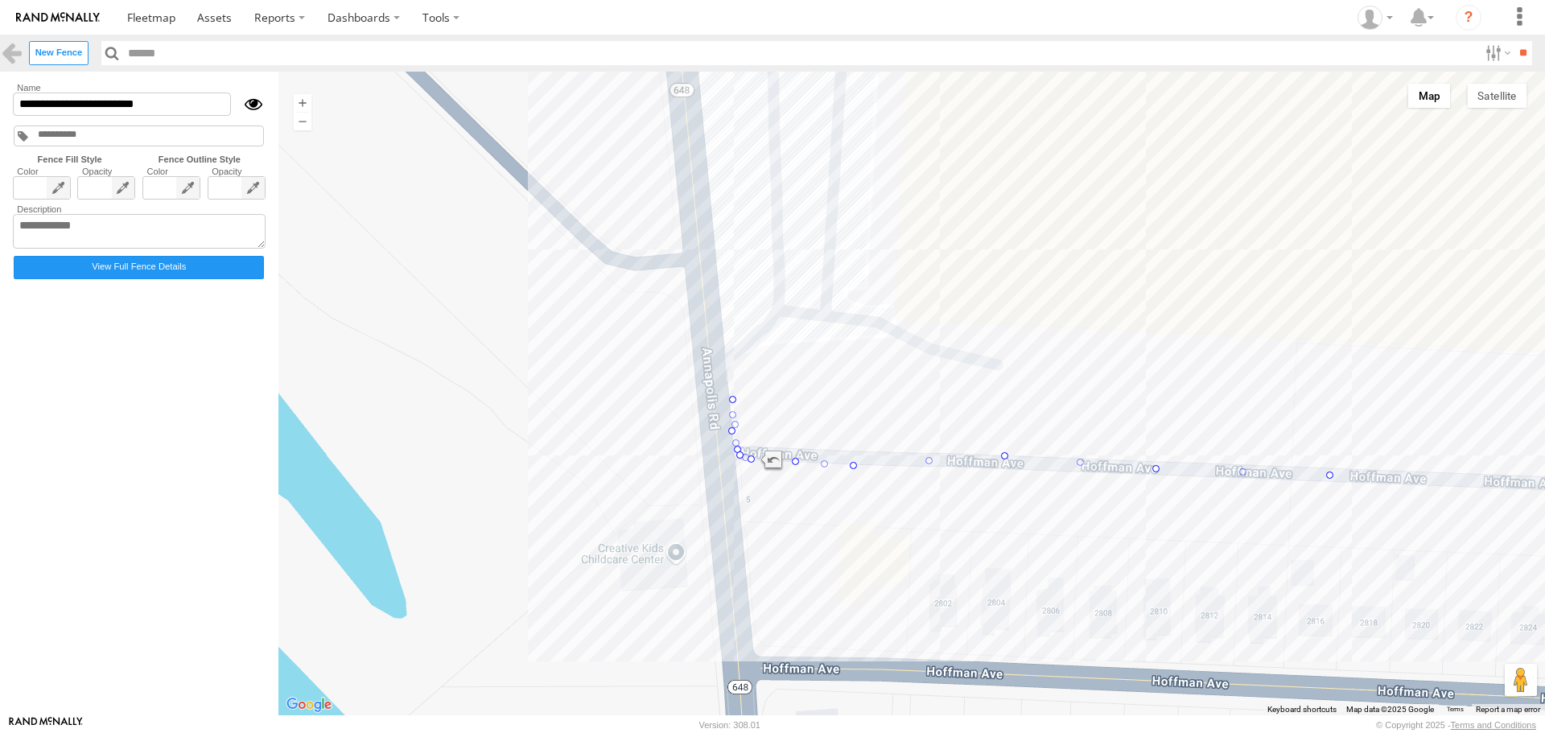
click at [0, 0] on label "Close" at bounding box center [0, 0] width 0 height 0
drag, startPoint x: 1005, startPoint y: 459, endPoint x: 1004, endPoint y: 474, distance: 14.5
click at [0, 0] on label "Close" at bounding box center [0, 0] width 0 height 0
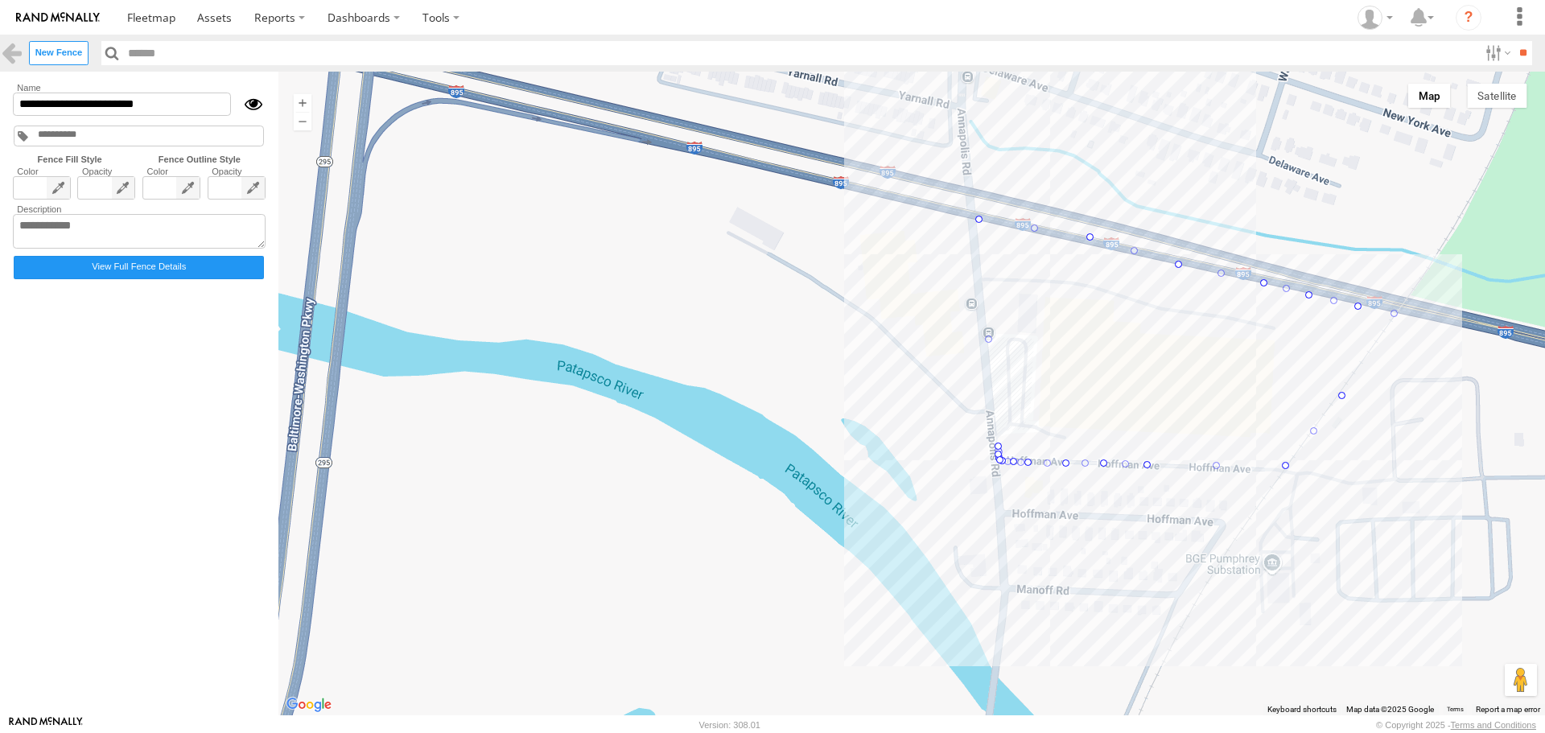
drag, startPoint x: 1349, startPoint y: 350, endPoint x: 1395, endPoint y: 309, distance: 62.2
click at [0, 0] on label "Close" at bounding box center [0, 0] width 0 height 0
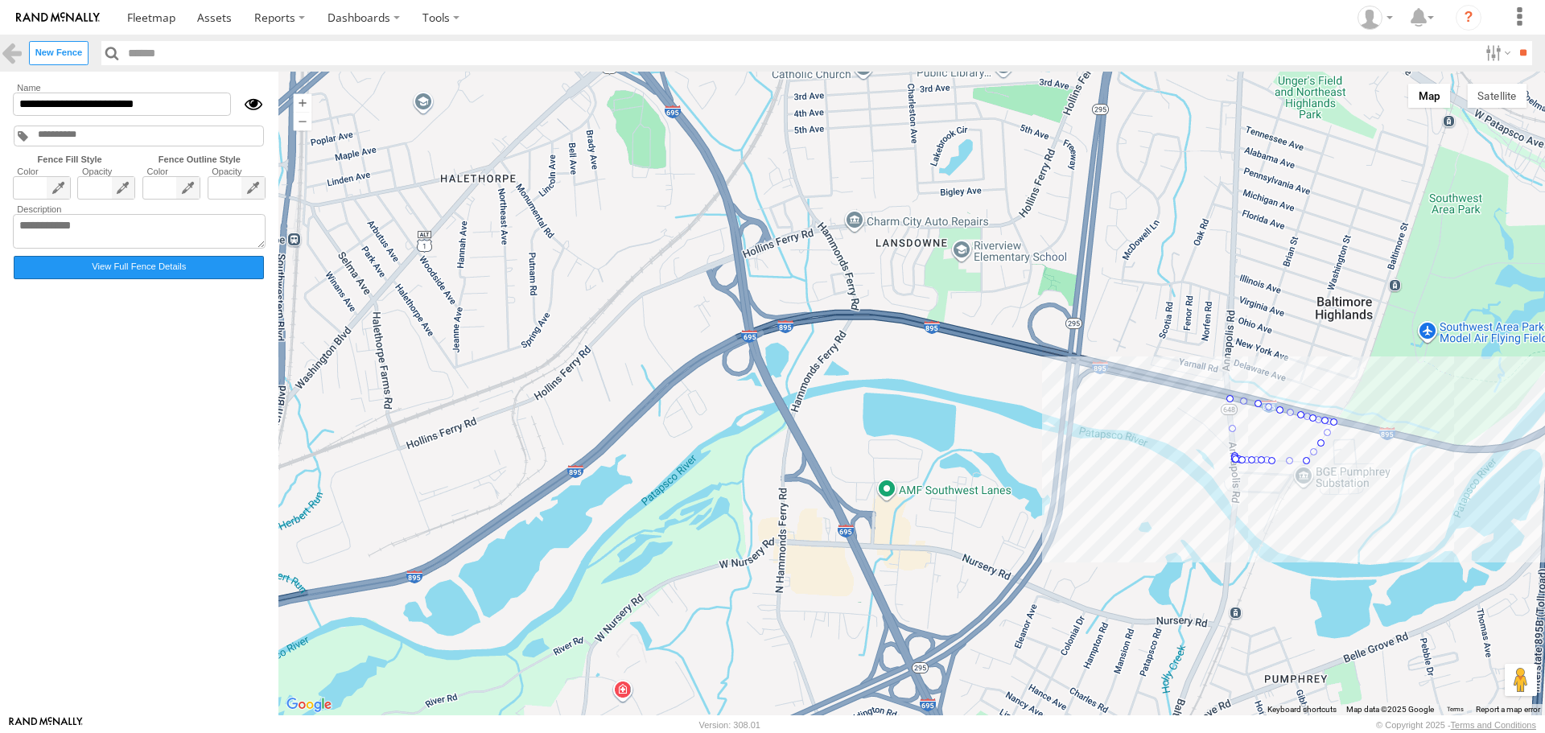
click at [117, 277] on label "View Full Fence Details" at bounding box center [139, 267] width 250 height 23
